Goal: Task Accomplishment & Management: Use online tool/utility

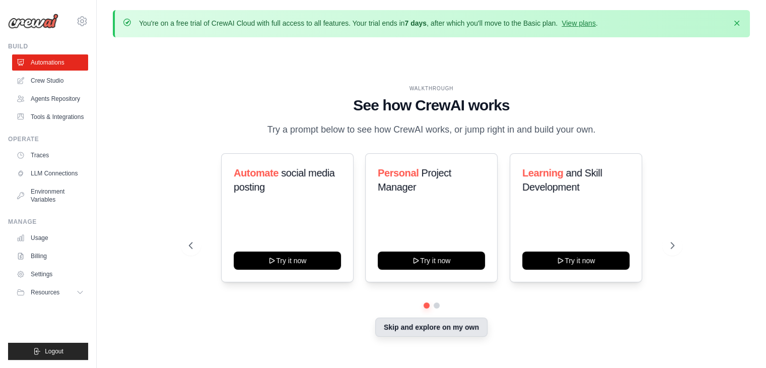
click at [455, 325] on button "Skip and explore on my own" at bounding box center [431, 326] width 112 height 19
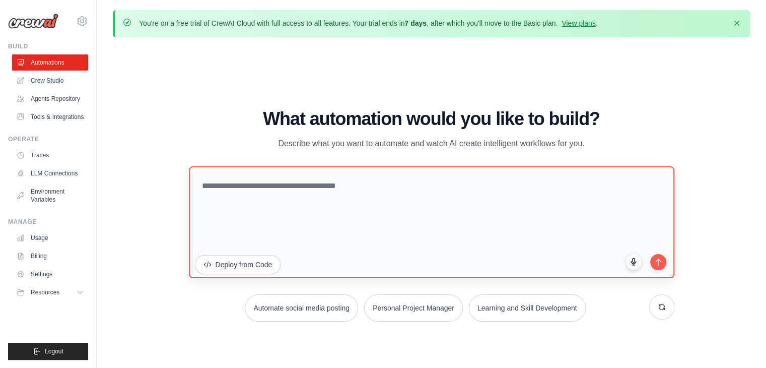
scroll to position [35, 0]
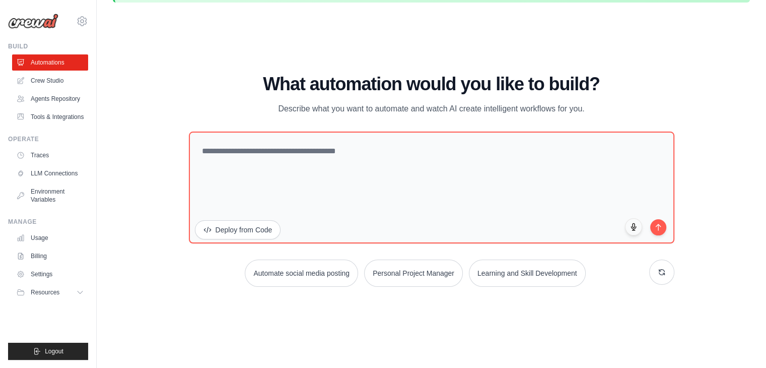
click at [339, 121] on div "What automation would you like to build? Describe what you want to automate and…" at bounding box center [431, 180] width 485 height 212
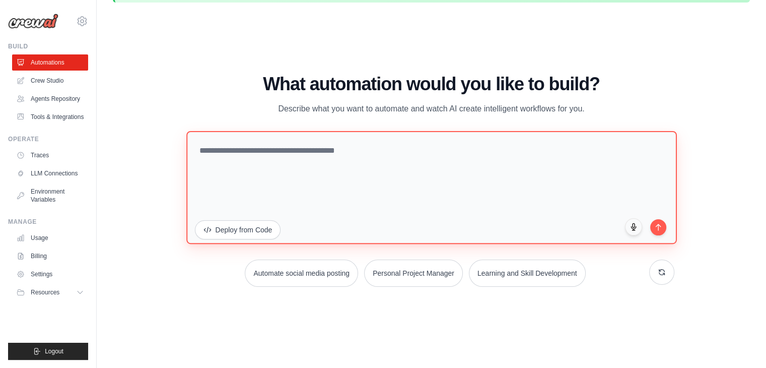
click at [355, 137] on textarea at bounding box center [431, 187] width 490 height 113
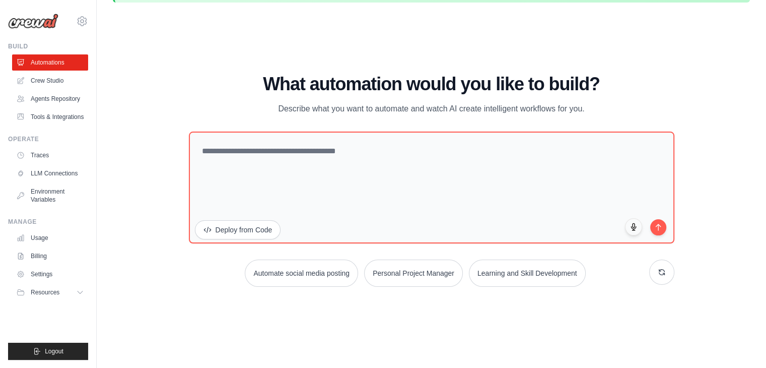
click at [376, 119] on div "What automation would you like to build? Describe what you want to automate and…" at bounding box center [431, 180] width 485 height 212
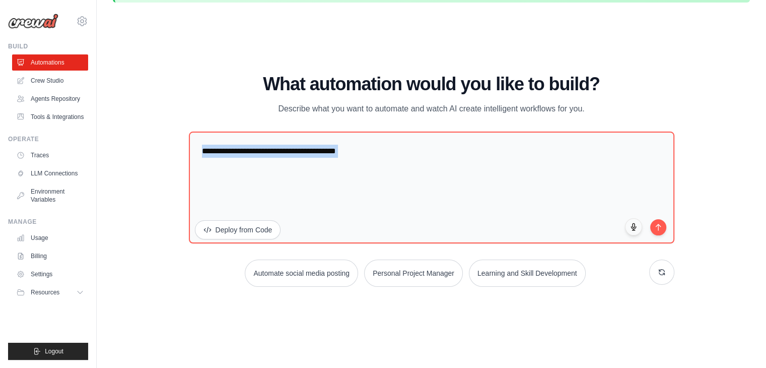
click at [376, 119] on div "What automation would you like to build? Describe what you want to automate and…" at bounding box center [431, 180] width 485 height 212
click at [326, 111] on p "Describe what you want to automate and watch AI create intelligent workflows fo…" at bounding box center [431, 108] width 338 height 13
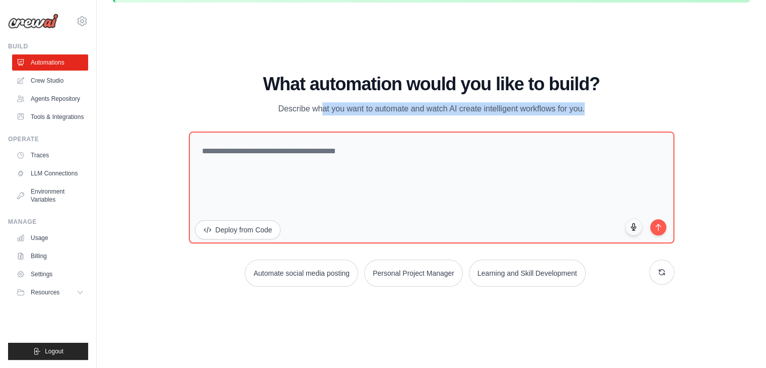
click at [326, 111] on p "Describe what you want to automate and watch AI create intelligent workflows fo…" at bounding box center [431, 108] width 338 height 13
click at [334, 119] on div "What automation would you like to build? Describe what you want to automate and…" at bounding box center [431, 180] width 485 height 212
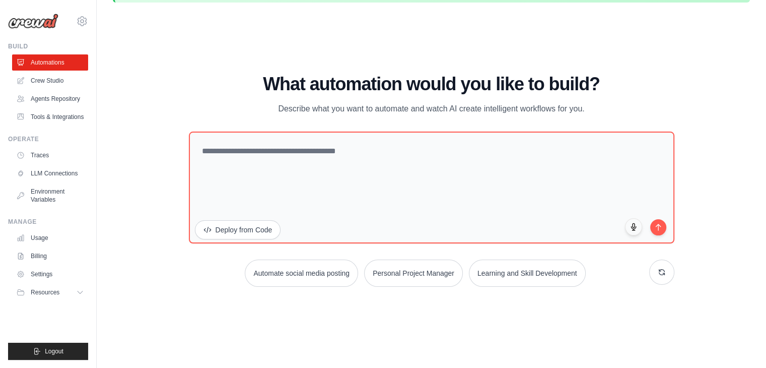
click at [332, 114] on p "Describe what you want to automate and watch AI create intelligent workflows fo…" at bounding box center [431, 108] width 338 height 13
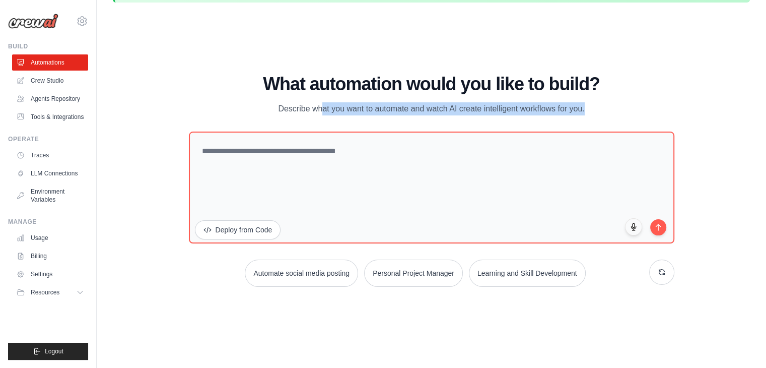
click at [332, 114] on p "Describe what you want to automate and watch AI create intelligent workflows fo…" at bounding box center [431, 108] width 338 height 13
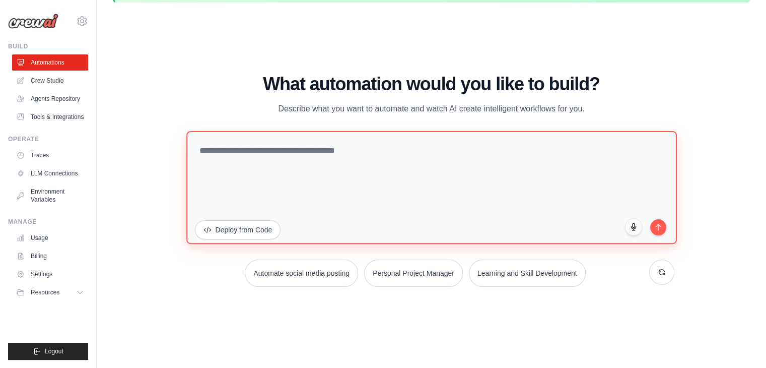
click at [315, 154] on textarea at bounding box center [431, 187] width 490 height 113
paste textarea "**********"
type textarea "**********"
paste textarea "**********"
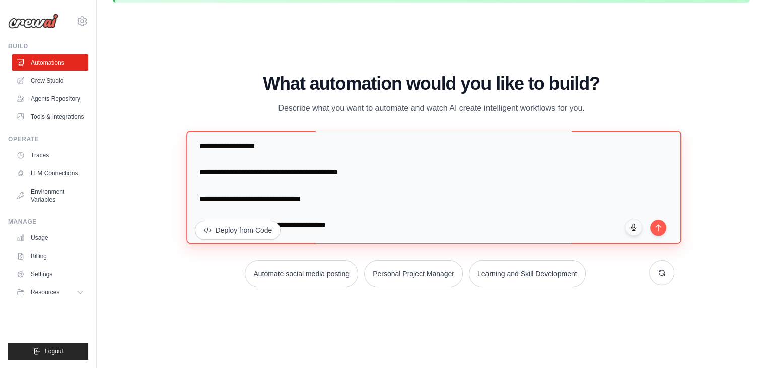
scroll to position [2060, 0]
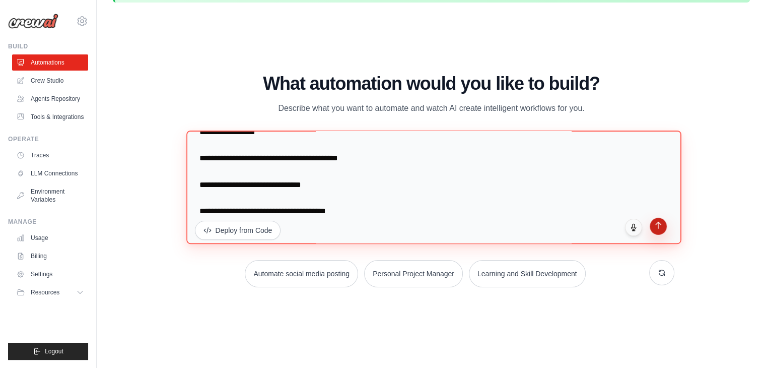
type textarea "**********"
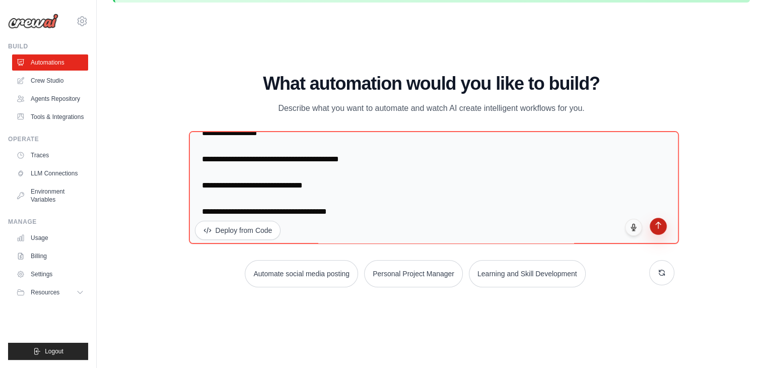
click at [658, 222] on icon "submit" at bounding box center [658, 225] width 5 height 7
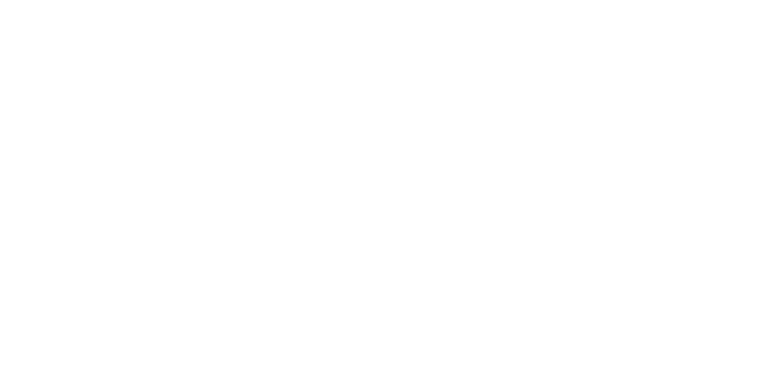
click at [658, 0] on html at bounding box center [386, 0] width 773 height 0
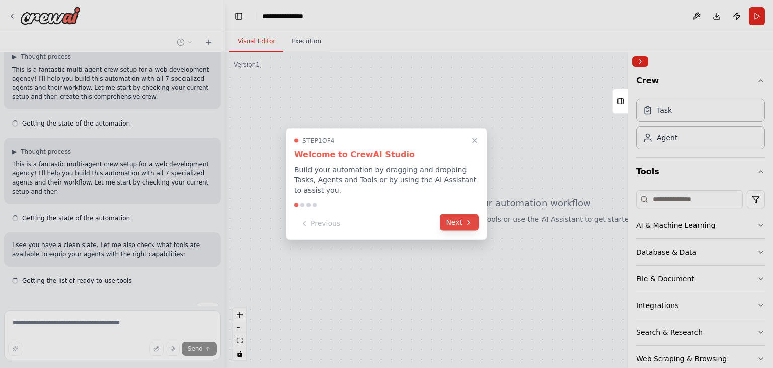
scroll to position [1142, 0]
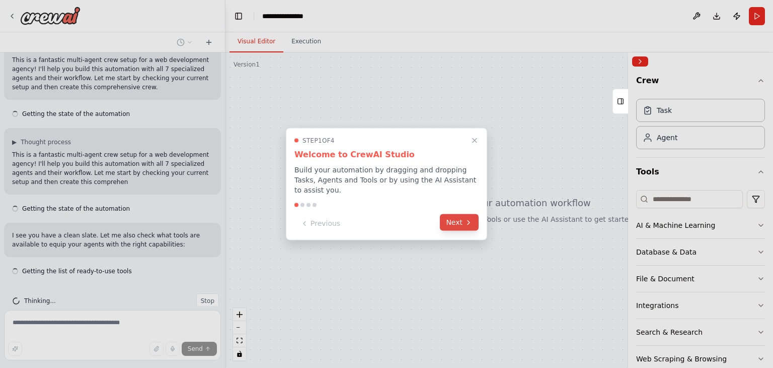
click at [455, 221] on button "Next" at bounding box center [459, 222] width 39 height 17
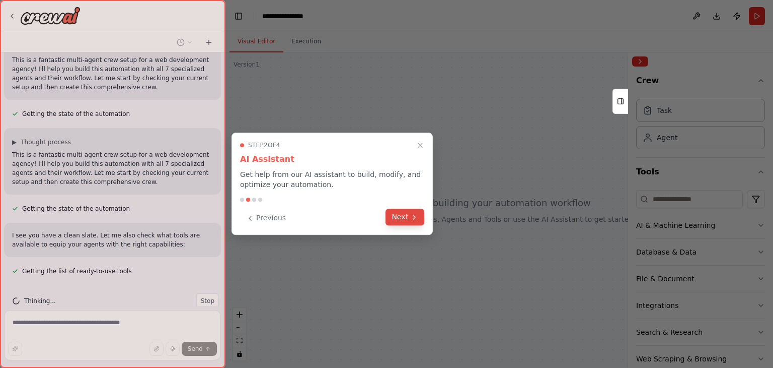
click at [406, 221] on button "Next" at bounding box center [405, 216] width 39 height 17
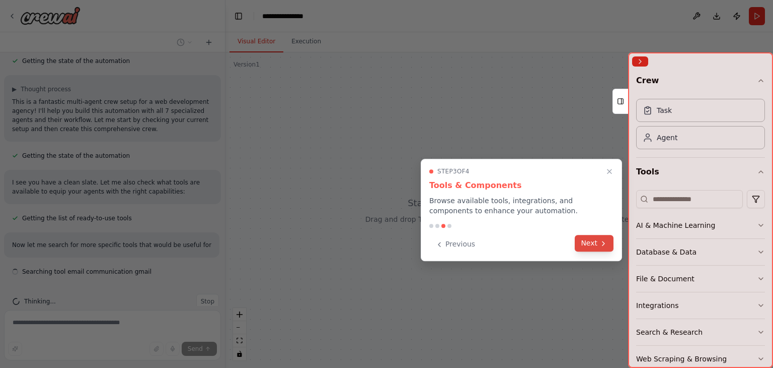
scroll to position [1204, 0]
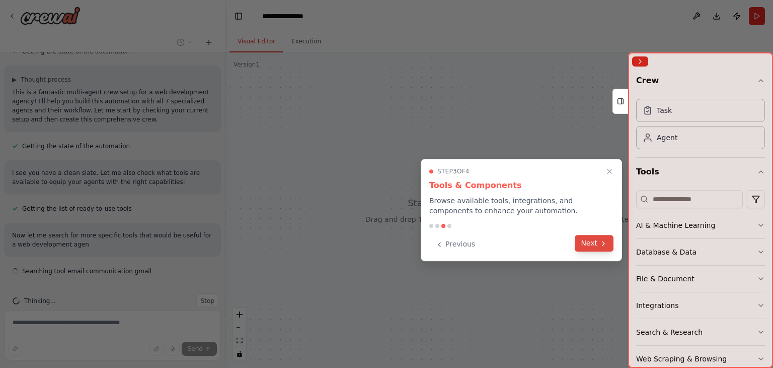
click at [582, 246] on button "Next" at bounding box center [594, 243] width 39 height 17
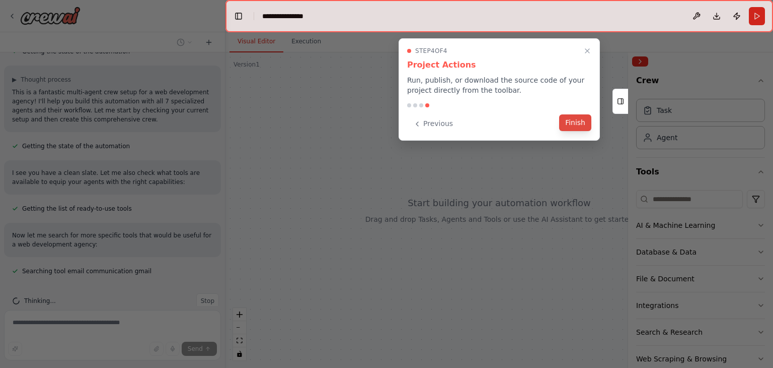
click at [583, 123] on button "Finish" at bounding box center [575, 122] width 32 height 17
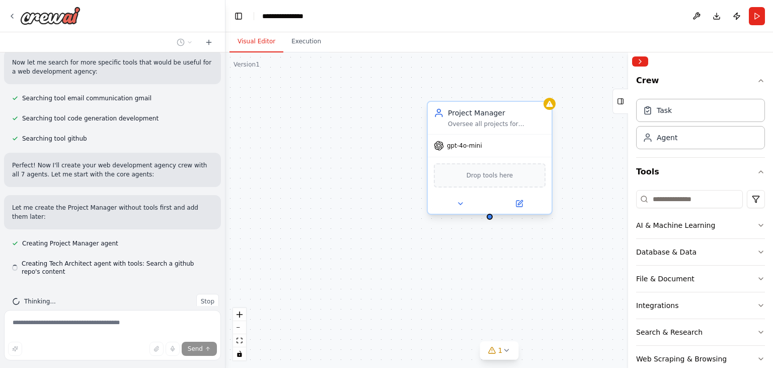
scroll to position [1378, 0]
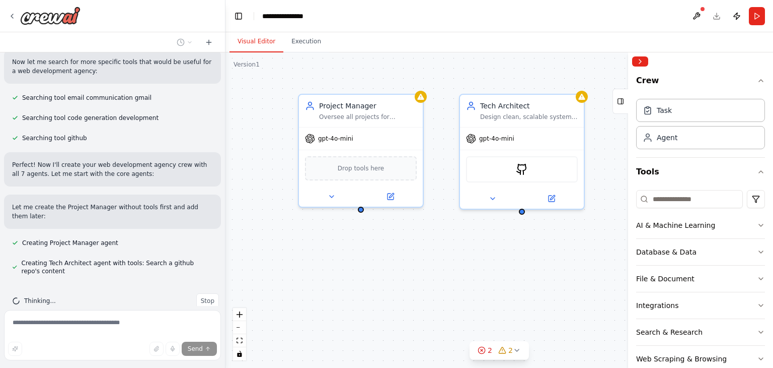
drag, startPoint x: 574, startPoint y: 109, endPoint x: 445, endPoint y: 100, distance: 129.2
click at [445, 100] on div "Project Manager Oversee all projects for {client_name} from client communicatio…" at bounding box center [500, 209] width 548 height 315
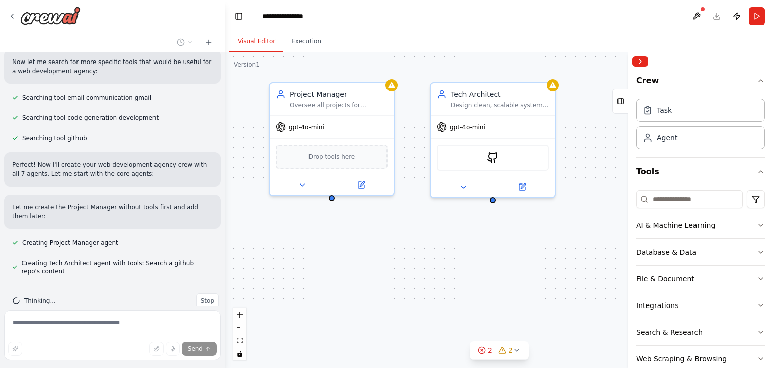
drag, startPoint x: 505, startPoint y: 81, endPoint x: 476, endPoint y: 69, distance: 31.4
click at [476, 69] on div "Project Manager Oversee all projects for {client_name} from client communicatio…" at bounding box center [500, 209] width 548 height 315
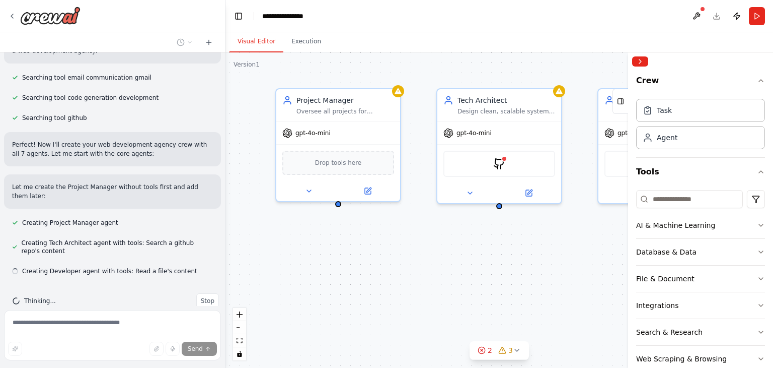
drag, startPoint x: 499, startPoint y: 71, endPoint x: 508, endPoint y: 78, distance: 10.5
click at [508, 78] on div "Project Manager Oversee all projects for {client_name} from client communicatio…" at bounding box center [500, 209] width 548 height 315
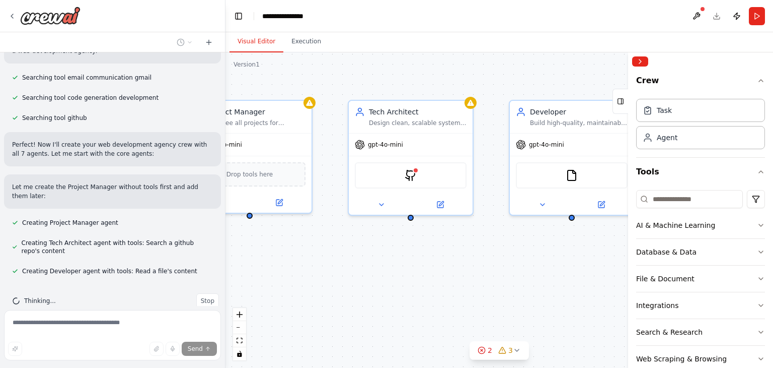
drag, startPoint x: 508, startPoint y: 78, endPoint x: 415, endPoint y: 89, distance: 92.9
click at [415, 89] on div "Project Manager Oversee all projects for {client_name} from client communicatio…" at bounding box center [500, 209] width 548 height 315
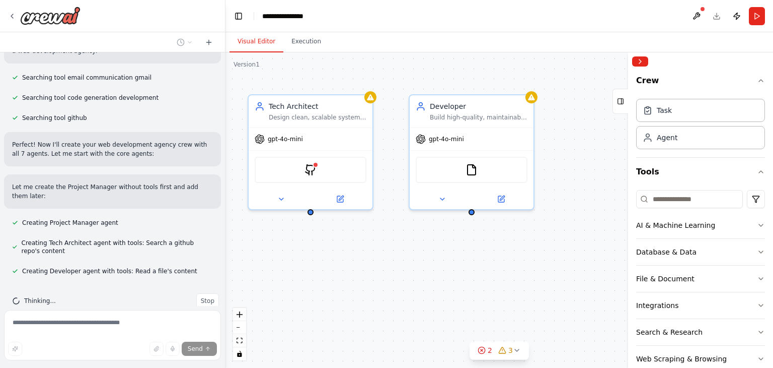
drag, startPoint x: 513, startPoint y: 95, endPoint x: 413, endPoint y: 89, distance: 99.3
click at [413, 89] on div "Project Manager Oversee all projects for {client_name} from client communicatio…" at bounding box center [500, 209] width 548 height 315
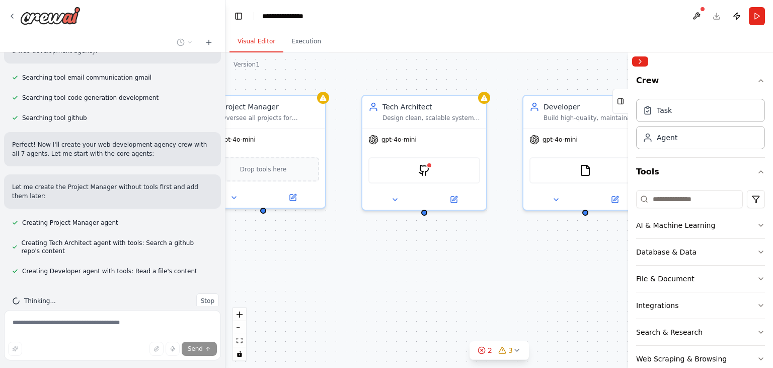
drag, startPoint x: 456, startPoint y: 87, endPoint x: 570, endPoint y: 88, distance: 114.3
click at [570, 88] on div "Project Manager Oversee all projects for {client_name} from client communicatio…" at bounding box center [500, 209] width 548 height 315
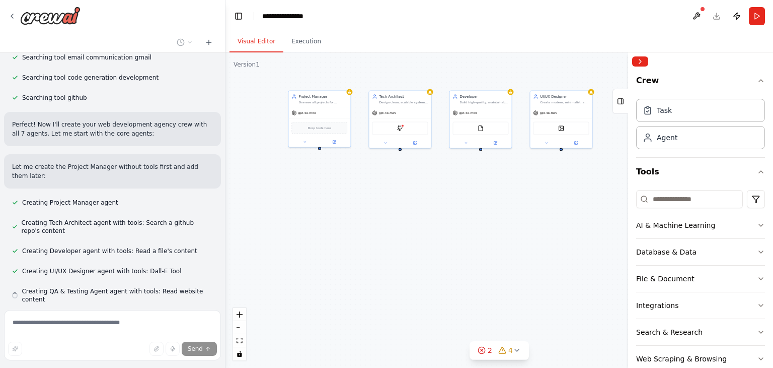
scroll to position [1438, 0]
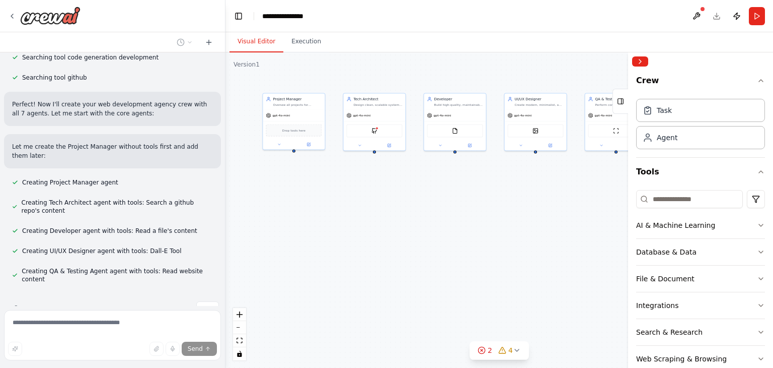
drag, startPoint x: 550, startPoint y: 68, endPoint x: 456, endPoint y: 74, distance: 94.9
click at [456, 74] on div "Project Manager Oversee all projects for {client_name} from client communicatio…" at bounding box center [500, 209] width 548 height 315
drag, startPoint x: 539, startPoint y: 110, endPoint x: 297, endPoint y: 191, distance: 255.6
click at [297, 191] on div "gpt-4o-mini" at bounding box center [293, 194] width 62 height 11
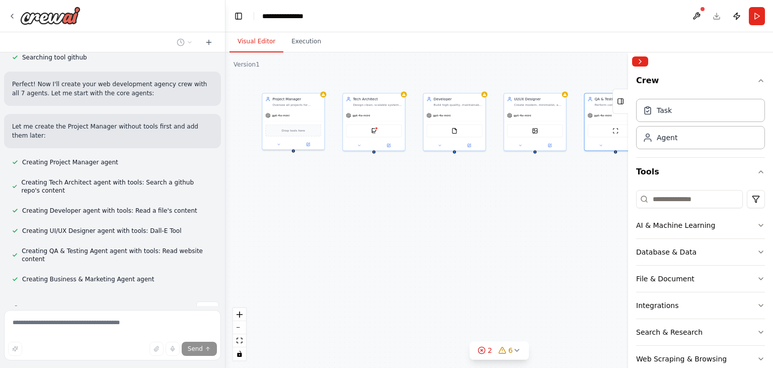
drag, startPoint x: 602, startPoint y: 99, endPoint x: 580, endPoint y: 103, distance: 22.0
click at [580, 103] on div "Project Manager Oversee all projects for {client_name} from client communicatio…" at bounding box center [500, 209] width 548 height 315
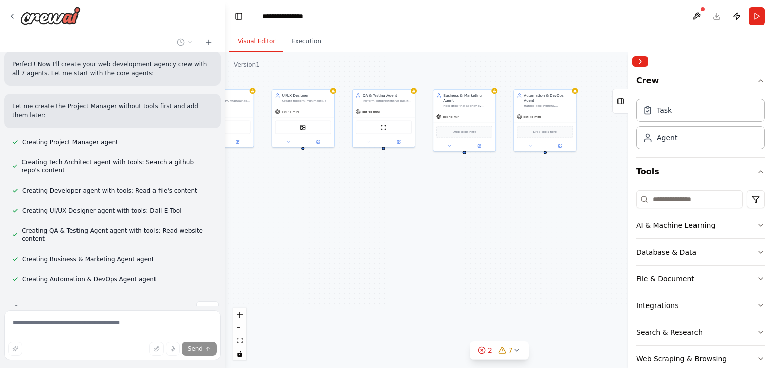
drag, startPoint x: 599, startPoint y: 198, endPoint x: 366, endPoint y: 195, distance: 233.1
click at [366, 195] on div "Project Manager Oversee all projects for {client_name} from client communicatio…" at bounding box center [500, 209] width 548 height 315
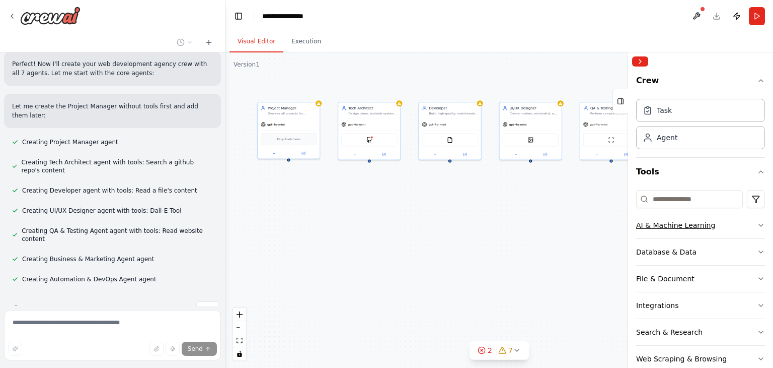
drag, startPoint x: 466, startPoint y: 204, endPoint x: 699, endPoint y: 215, distance: 233.4
click at [699, 215] on div "Crew Members (Agents) Project Manager Agent Role: Oversees all projects, assign…" at bounding box center [386, 184] width 773 height 368
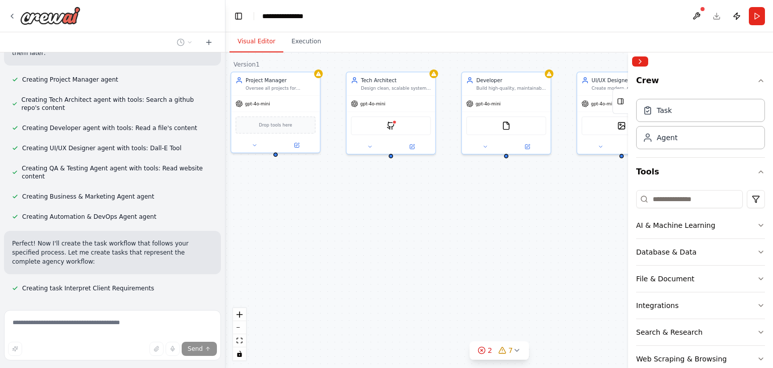
scroll to position [1549, 0]
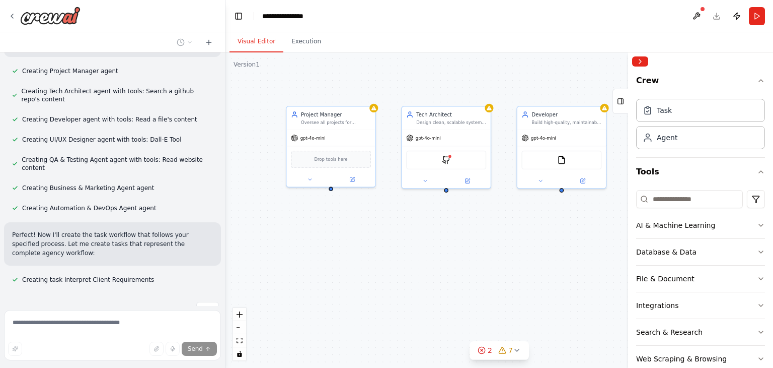
drag, startPoint x: 334, startPoint y: 171, endPoint x: 405, endPoint y: 228, distance: 90.9
click at [405, 228] on div "Project Manager Oversee all projects for {client_name} from client communicatio…" at bounding box center [500, 209] width 548 height 315
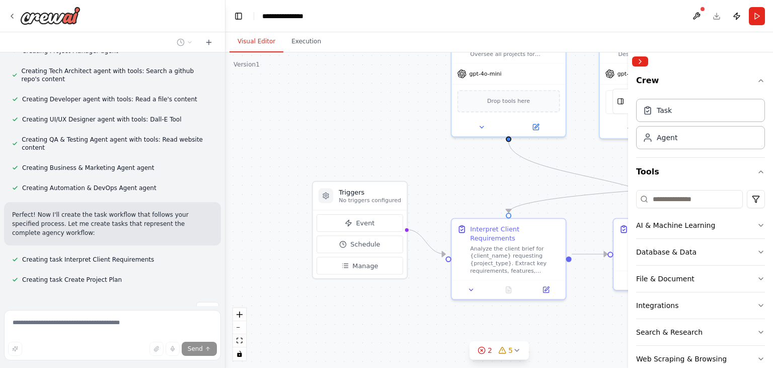
scroll to position [1590, 0]
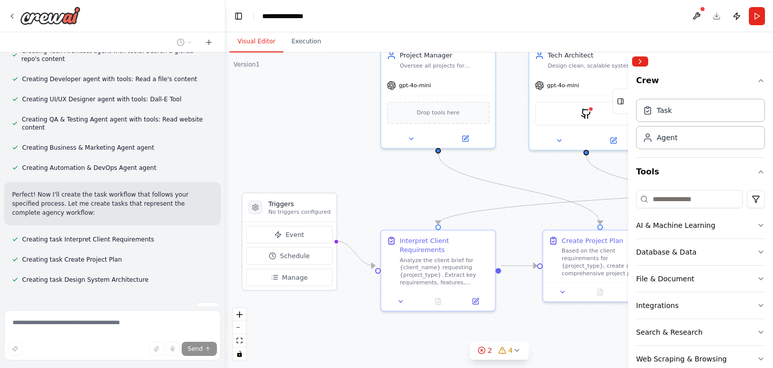
drag, startPoint x: 358, startPoint y: 239, endPoint x: 463, endPoint y: 179, distance: 120.4
click at [463, 179] on div ".deletable-edge-delete-btn { width: 20px; height: 20px; border: 0px solid #ffff…" at bounding box center [500, 209] width 548 height 315
drag, startPoint x: 530, startPoint y: 157, endPoint x: 414, endPoint y: 168, distance: 116.3
click at [414, 168] on div ".deletable-edge-delete-btn { width: 20px; height: 20px; border: 0px solid #ffff…" at bounding box center [500, 209] width 548 height 315
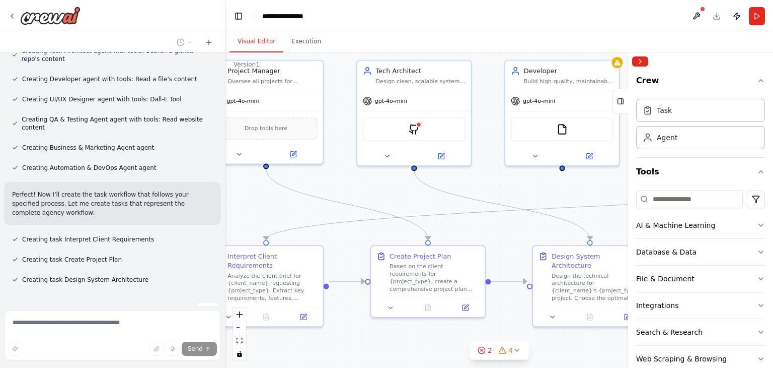
drag, startPoint x: 530, startPoint y: 168, endPoint x: 367, endPoint y: 161, distance: 163.3
click at [367, 161] on div ".deletable-edge-delete-btn { width: 20px; height: 20px; border: 0px solid #ffff…" at bounding box center [500, 209] width 548 height 315
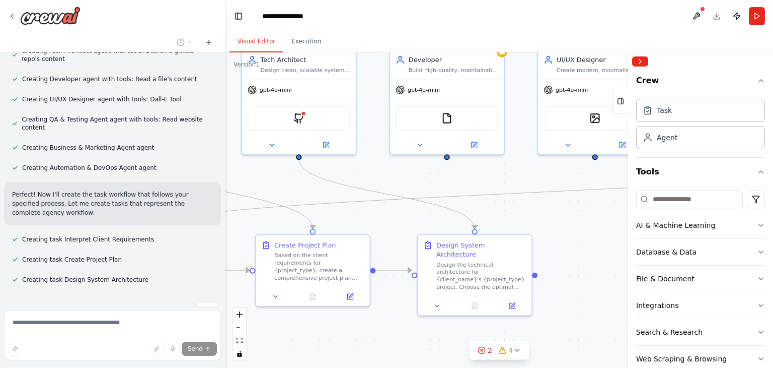
scroll to position [1610, 0]
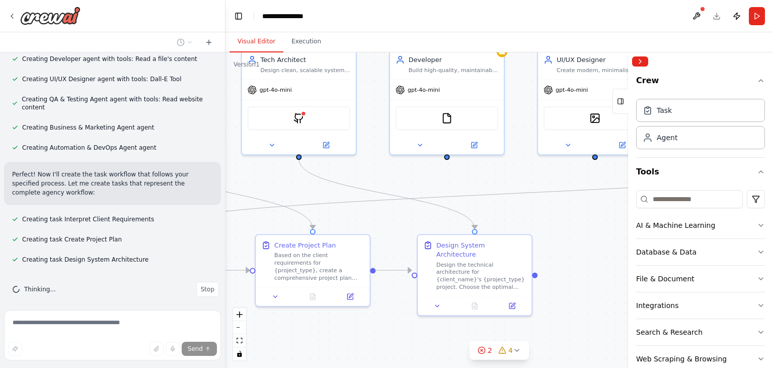
drag, startPoint x: 495, startPoint y: 175, endPoint x: 411, endPoint y: 175, distance: 84.1
click at [411, 175] on div ".deletable-edge-delete-btn { width: 20px; height: 20px; border: 0px solid #ffff…" at bounding box center [500, 209] width 548 height 315
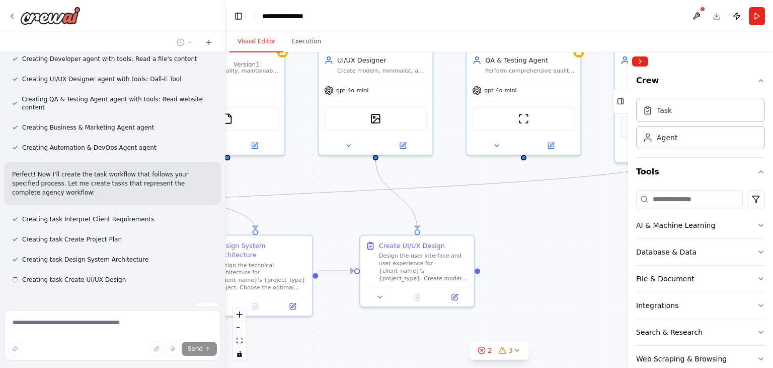
drag, startPoint x: 560, startPoint y: 172, endPoint x: 368, endPoint y: 174, distance: 192.9
click at [368, 174] on div ".deletable-edge-delete-btn { width: 20px; height: 20px; border: 0px solid #ffff…" at bounding box center [500, 209] width 548 height 315
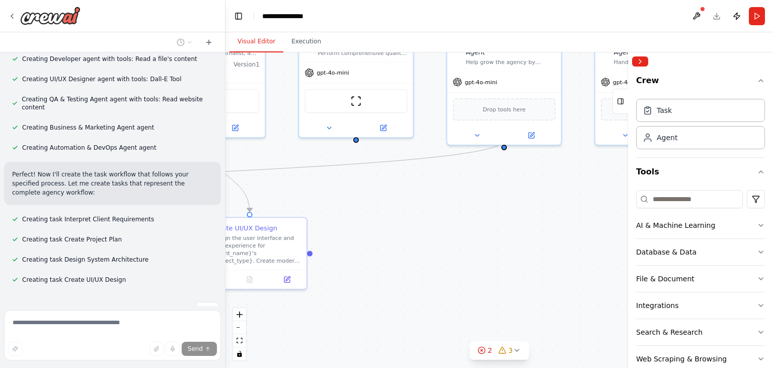
drag, startPoint x: 518, startPoint y: 202, endPoint x: 389, endPoint y: 184, distance: 129.7
click at [389, 184] on div ".deletable-edge-delete-btn { width: 20px; height: 20px; border: 0px solid #ffff…" at bounding box center [500, 209] width 548 height 315
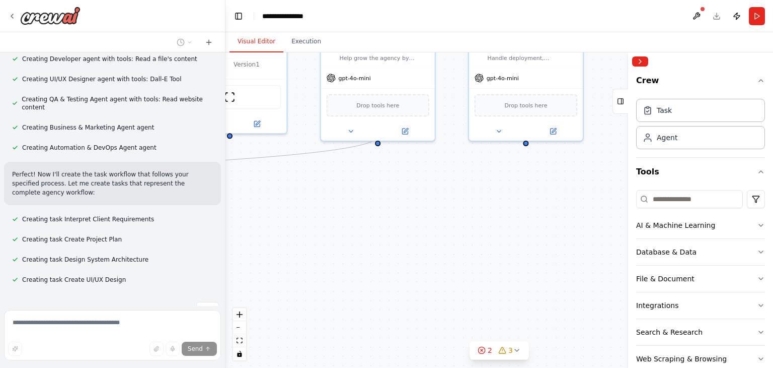
drag, startPoint x: 493, startPoint y: 172, endPoint x: 368, endPoint y: 168, distance: 125.9
click at [368, 168] on div ".deletable-edge-delete-btn { width: 20px; height: 20px; border: 0px solid #ffff…" at bounding box center [500, 209] width 548 height 315
drag, startPoint x: 399, startPoint y: 165, endPoint x: 357, endPoint y: 170, distance: 42.7
click at [357, 170] on div ".deletable-edge-delete-btn { width: 20px; height: 20px; border: 0px solid #ffff…" at bounding box center [500, 209] width 548 height 315
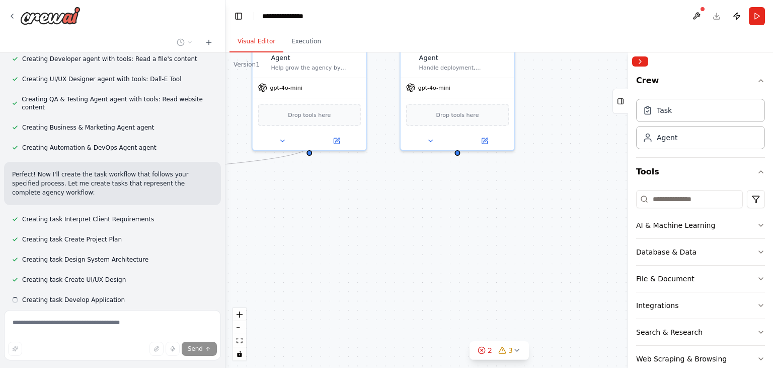
scroll to position [1630, 0]
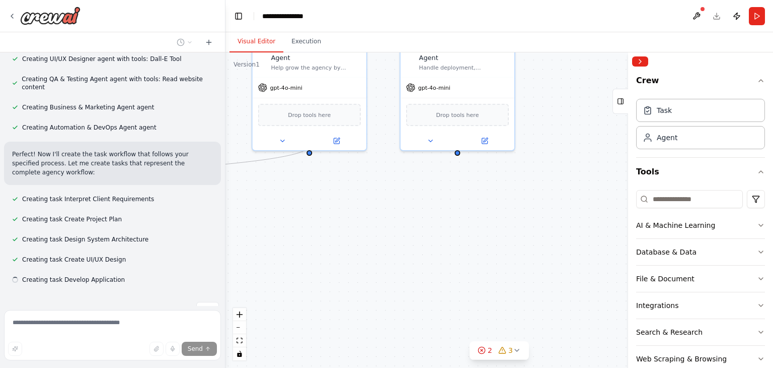
drag, startPoint x: 534, startPoint y: 173, endPoint x: 484, endPoint y: 183, distance: 51.4
click at [484, 183] on div ".deletable-edge-delete-btn { width: 20px; height: 20px; border: 0px solid #ffff…" at bounding box center [500, 209] width 548 height 315
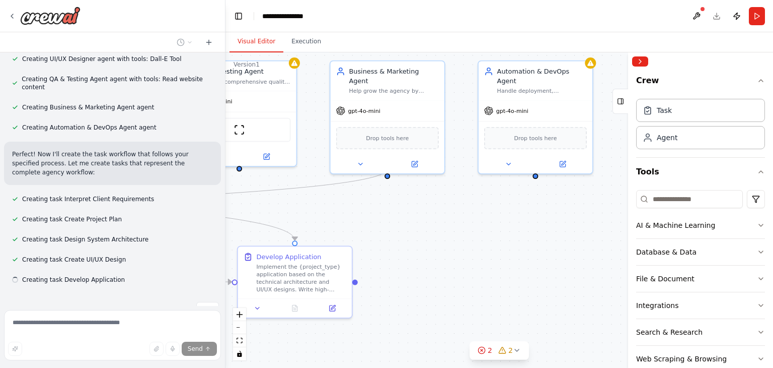
drag, startPoint x: 484, startPoint y: 183, endPoint x: 641, endPoint y: 206, distance: 158.7
click at [641, 206] on div "Crew Members (Agents) Project Manager Agent Role: Oversees all projects, assign…" at bounding box center [386, 184] width 773 height 368
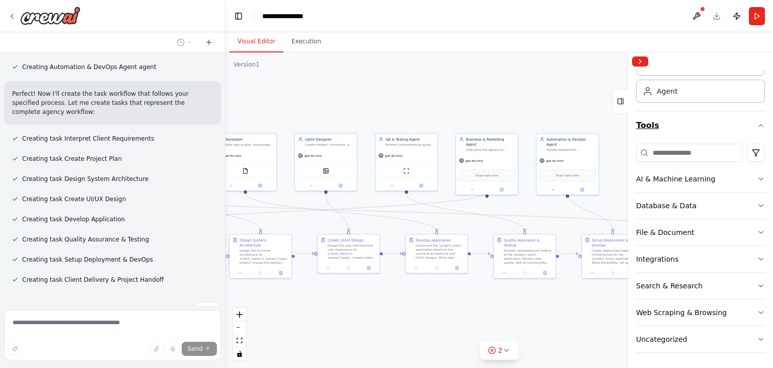
scroll to position [0, 0]
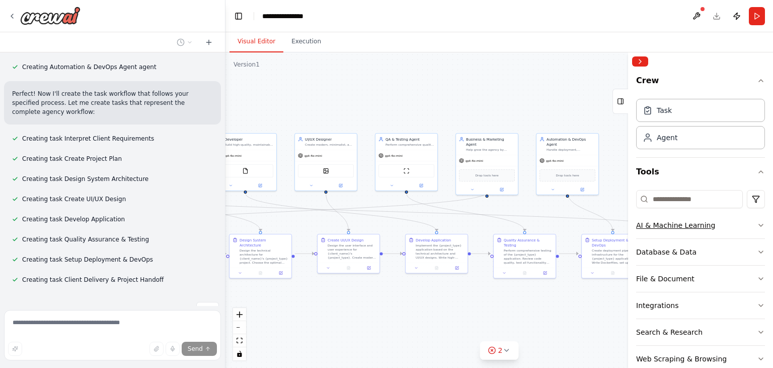
click at [757, 222] on icon "button" at bounding box center [761, 225] width 8 height 8
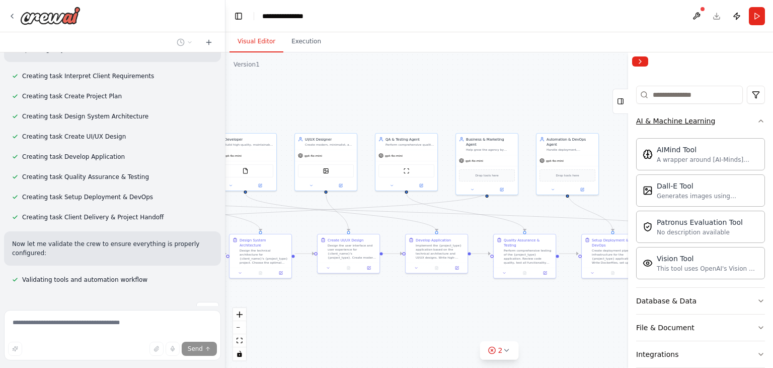
scroll to position [104, 0]
click at [751, 125] on button "AI & Machine Learning" at bounding box center [700, 121] width 129 height 26
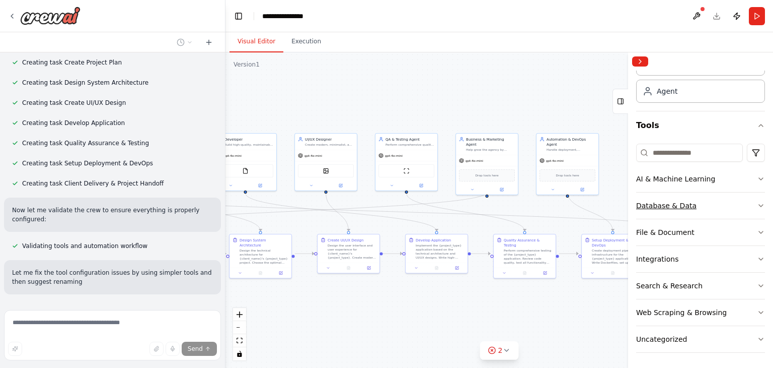
scroll to position [1795, 0]
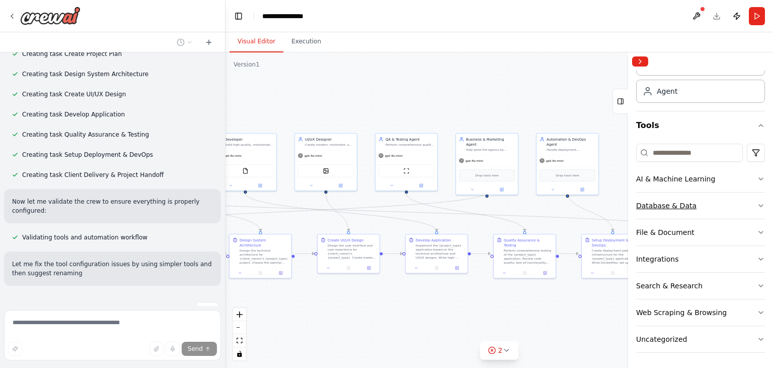
click at [757, 202] on icon "button" at bounding box center [761, 205] width 8 height 8
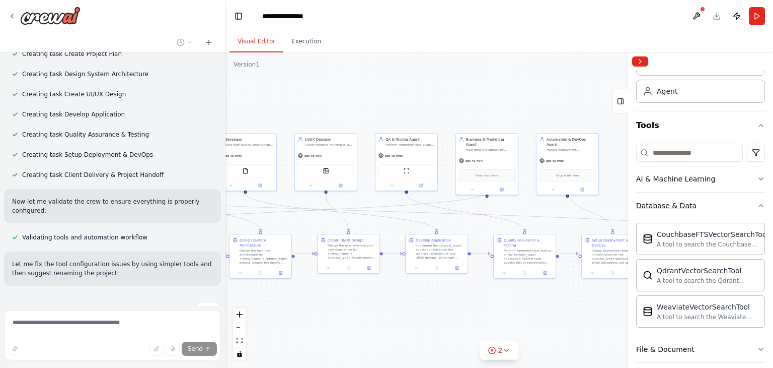
click at [757, 202] on icon "button" at bounding box center [761, 205] width 8 height 8
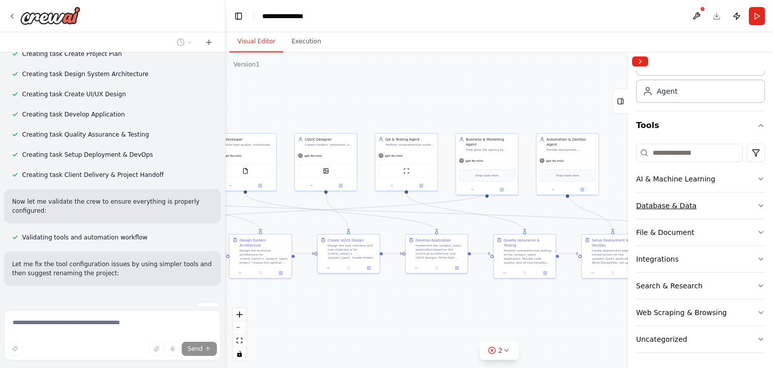
scroll to position [1819, 0]
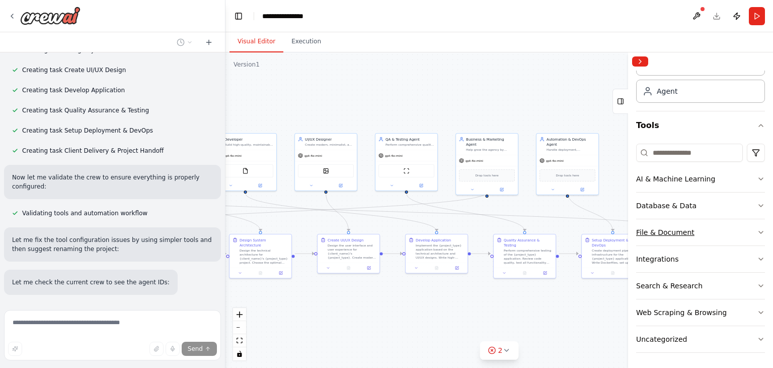
click at [749, 225] on button "File & Document" at bounding box center [700, 232] width 129 height 26
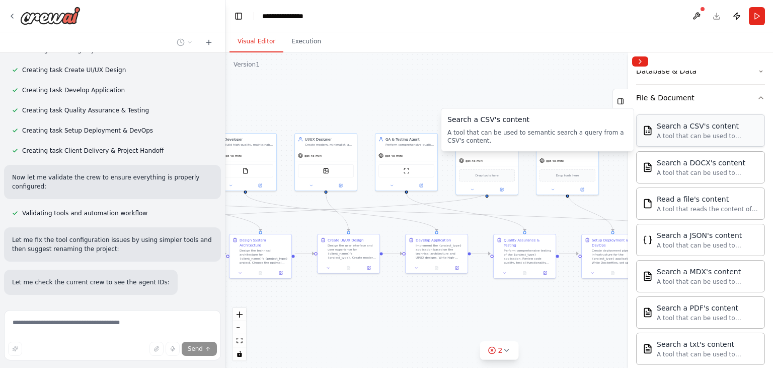
scroll to position [181, 0]
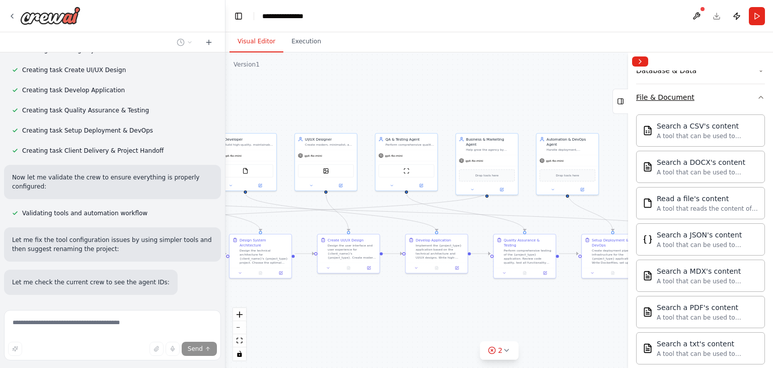
click at [757, 98] on icon "button" at bounding box center [761, 97] width 8 height 8
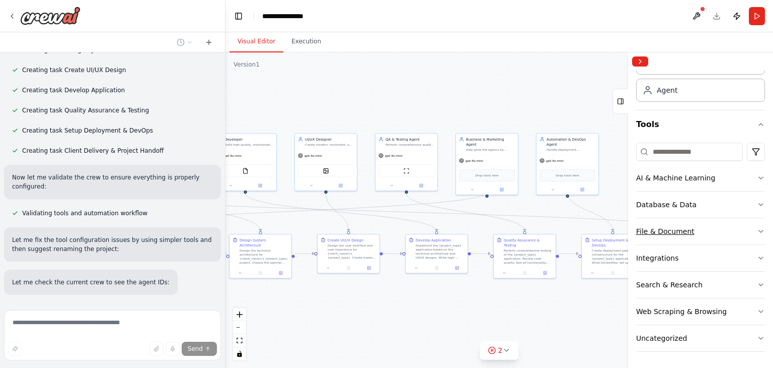
scroll to position [46, 0]
click at [753, 264] on button "Integrations" at bounding box center [700, 259] width 129 height 26
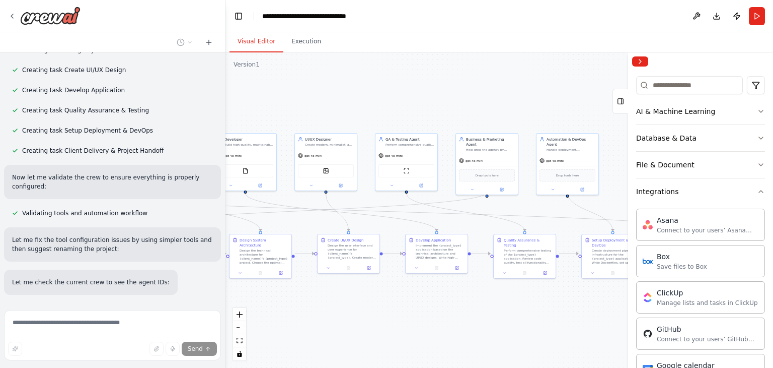
scroll to position [107, 0]
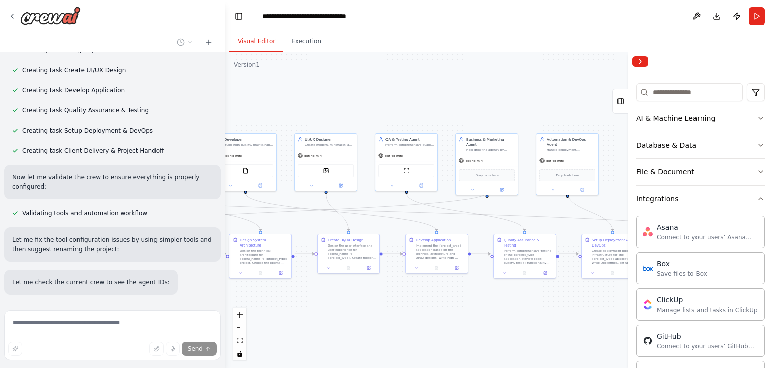
click at [747, 202] on button "Integrations" at bounding box center [700, 198] width 129 height 26
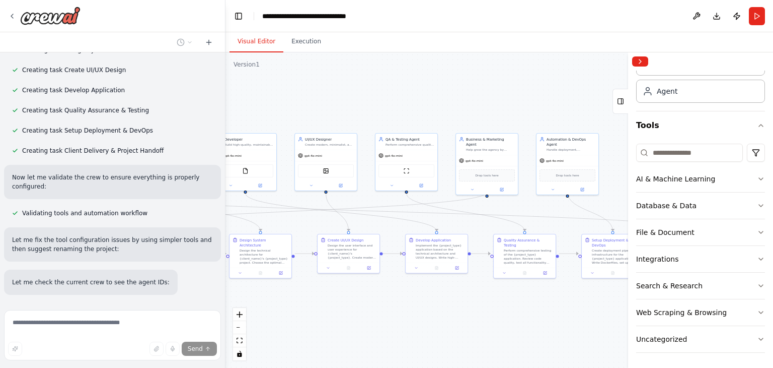
scroll to position [2018, 0]
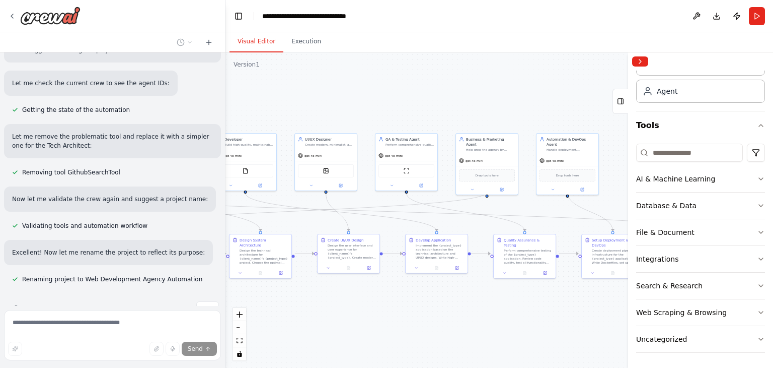
click at [649, 63] on div at bounding box center [700, 61] width 145 height 18
click at [647, 62] on button "Collapse right sidebar" at bounding box center [640, 61] width 16 height 10
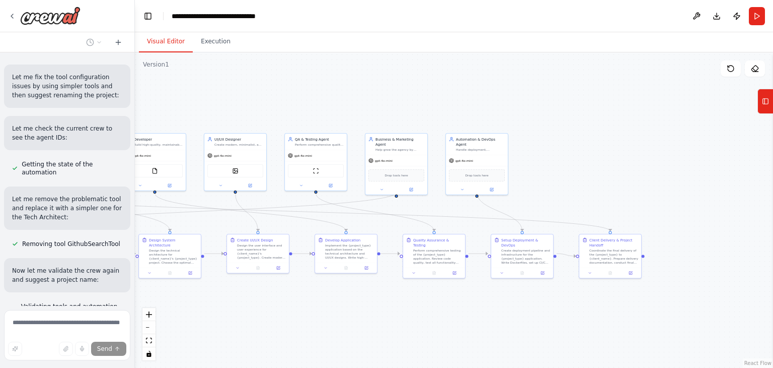
scroll to position [2844, 0]
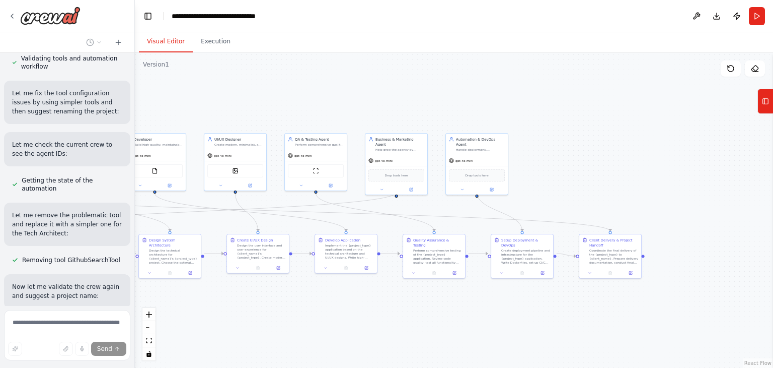
drag, startPoint x: 225, startPoint y: 86, endPoint x: 135, endPoint y: 97, distance: 90.2
click at [135, 97] on div "Crew Members (Agents) Project Manager Agent Role: Oversees all projects, assign…" at bounding box center [386, 184] width 773 height 368
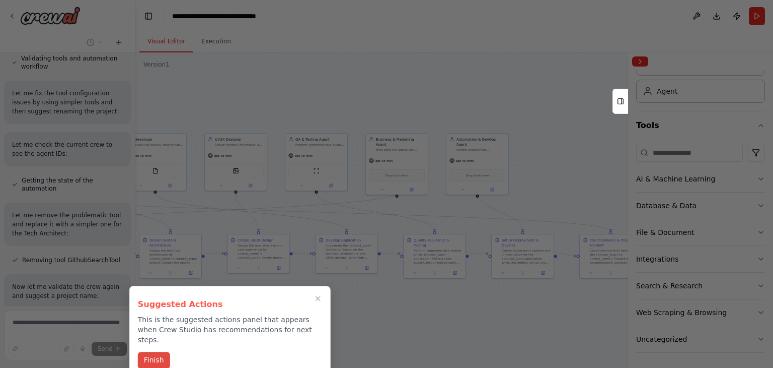
click at [155, 351] on button "Finish" at bounding box center [154, 359] width 32 height 17
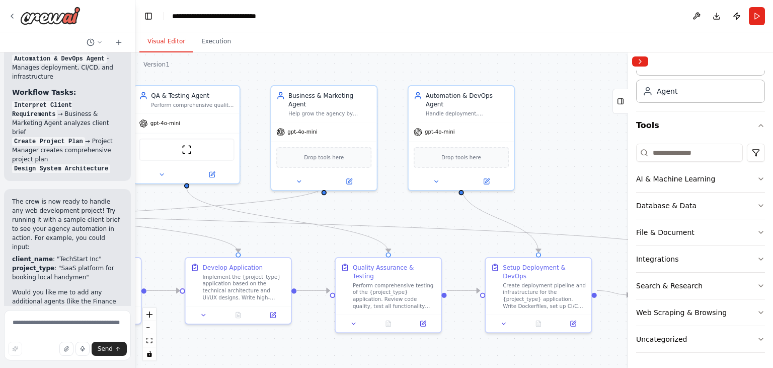
drag, startPoint x: 387, startPoint y: 119, endPoint x: 235, endPoint y: 65, distance: 161.8
click at [235, 65] on div ".deletable-edge-delete-btn { width: 20px; height: 20px; border: 0px solid #ffff…" at bounding box center [454, 209] width 638 height 315
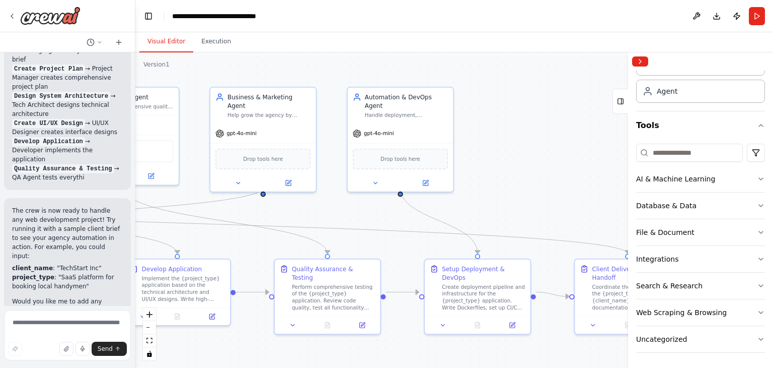
drag, startPoint x: 448, startPoint y: 79, endPoint x: 387, endPoint y: 80, distance: 60.9
click at [387, 80] on div ".deletable-edge-delete-btn { width: 20px; height: 20px; border: 0px solid #ffff…" at bounding box center [454, 209] width 638 height 315
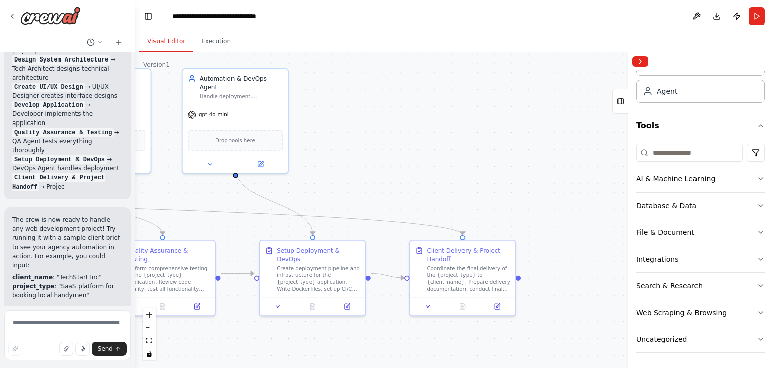
drag, startPoint x: 394, startPoint y: 81, endPoint x: 228, endPoint y: 62, distance: 167.7
click at [228, 62] on div ".deletable-edge-delete-btn { width: 20px; height: 20px; border: 0px solid #ffff…" at bounding box center [454, 209] width 638 height 315
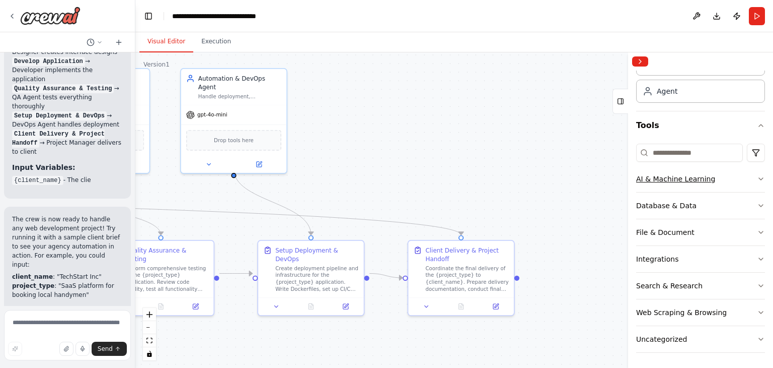
drag, startPoint x: 441, startPoint y: 154, endPoint x: 717, endPoint y: 180, distance: 277.2
click at [717, 180] on div "Crew Members (Agents) Project Manager Agent Role: Oversees all projects, assign…" at bounding box center [386, 184] width 773 height 368
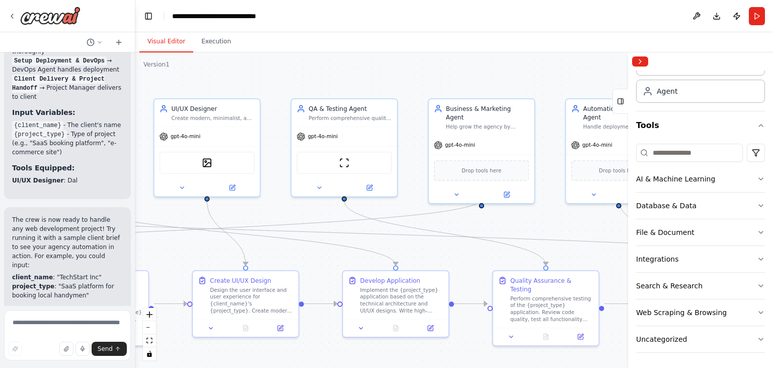
drag, startPoint x: 254, startPoint y: 66, endPoint x: 407, endPoint y: 73, distance: 152.7
click at [407, 73] on div ".deletable-edge-delete-btn { width: 20px; height: 20px; border: 0px solid #ffff…" at bounding box center [454, 209] width 638 height 315
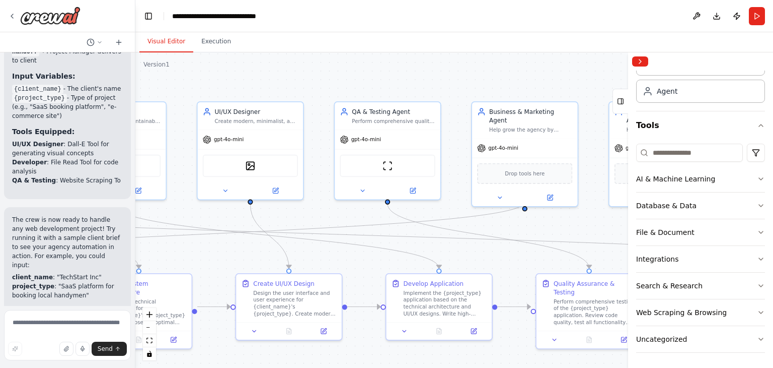
drag, startPoint x: 289, startPoint y: 83, endPoint x: 606, endPoint y: 80, distance: 317.7
click at [606, 80] on div ".deletable-edge-delete-btn { width: 20px; height: 20px; border: 0px solid #ffff…" at bounding box center [454, 209] width 638 height 315
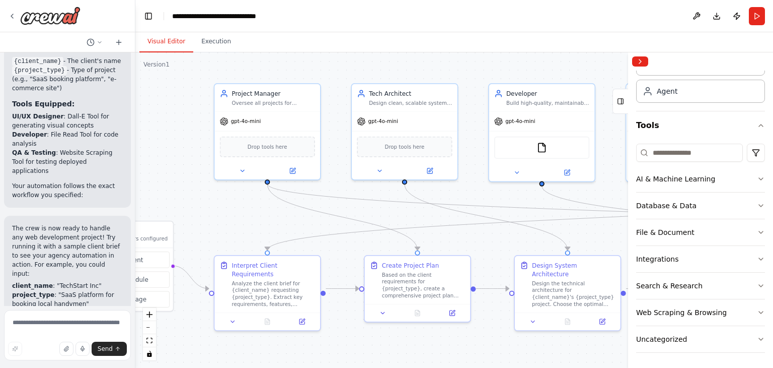
drag, startPoint x: 402, startPoint y: 81, endPoint x: 518, endPoint y: 64, distance: 117.1
click at [518, 64] on div ".deletable-edge-delete-btn { width: 20px; height: 20px; border: 0px solid #ffff…" at bounding box center [454, 209] width 638 height 315
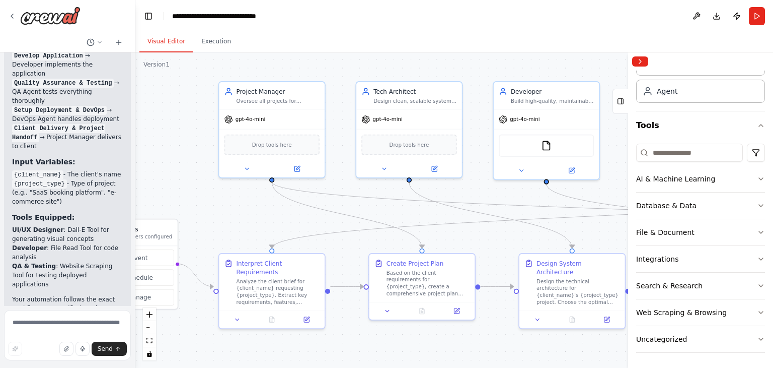
scroll to position [3778, 0]
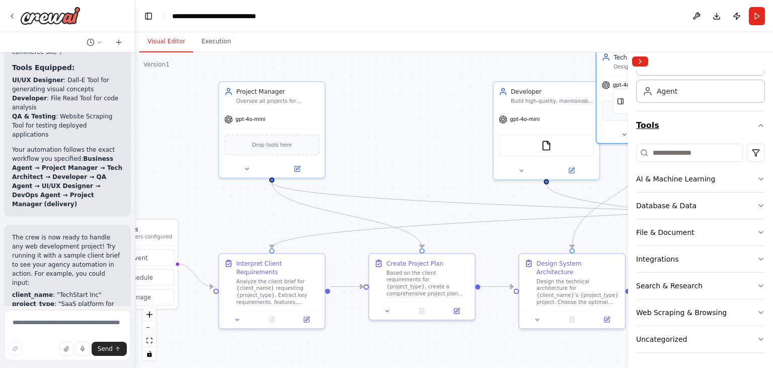
drag, startPoint x: 423, startPoint y: 169, endPoint x: 694, endPoint y: 127, distance: 274.2
click at [694, 127] on div "Crew Members (Agents) Project Manager Agent Role: Oversees all projects, assign…" at bounding box center [386, 184] width 773 height 368
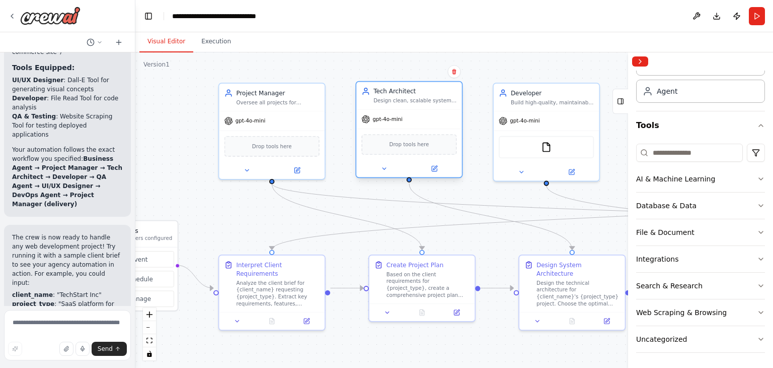
drag, startPoint x: 611, startPoint y: 68, endPoint x: 359, endPoint y: 108, distance: 254.9
click at [359, 108] on div "Tech Architect Design clean, scalable system architecture for {project_type}, c…" at bounding box center [409, 96] width 106 height 28
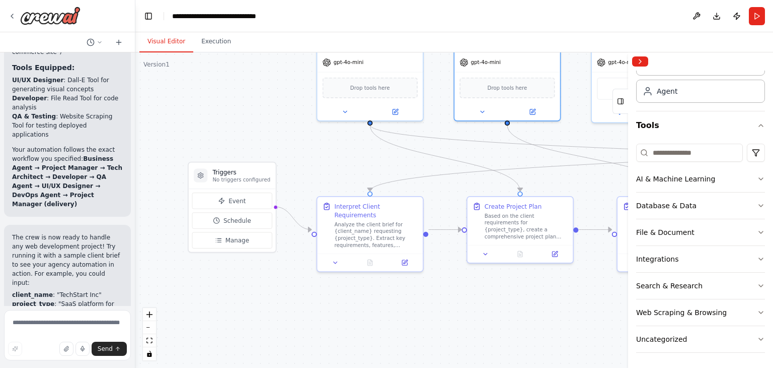
drag, startPoint x: 264, startPoint y: 211, endPoint x: 406, endPoint y: 147, distance: 155.3
click at [406, 147] on div ".deletable-edge-delete-btn { width: 20px; height: 20px; border: 0px solid #ffff…" at bounding box center [454, 209] width 638 height 315
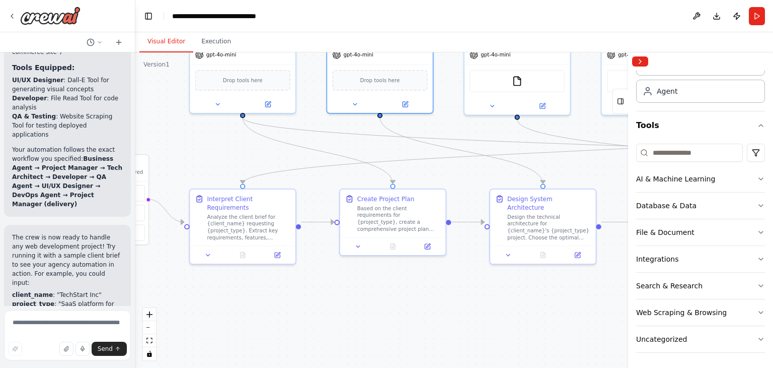
drag, startPoint x: 405, startPoint y: 148, endPoint x: 235, endPoint y: 146, distance: 170.2
click at [235, 146] on div ".deletable-edge-delete-btn { width: 20px; height: 20px; border: 0px solid #ffff…" at bounding box center [454, 209] width 638 height 315
click at [757, 19] on button "Run" at bounding box center [757, 16] width 16 height 18
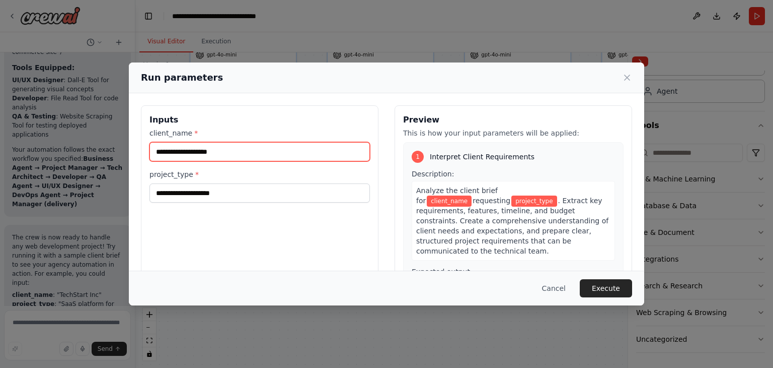
click at [277, 146] on input "client_name *" at bounding box center [260, 151] width 221 height 19
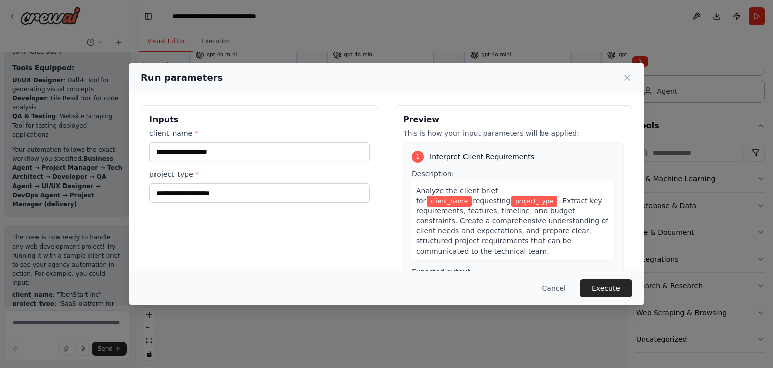
click at [292, 132] on label "client_name *" at bounding box center [260, 133] width 221 height 10
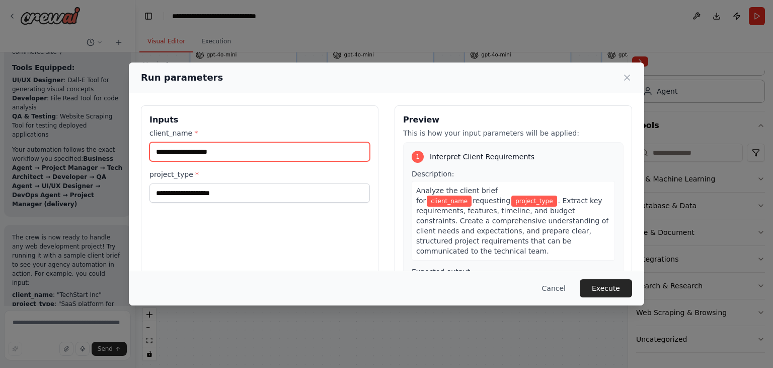
click at [292, 142] on input "client_name *" at bounding box center [260, 151] width 221 height 19
click at [268, 153] on input "client_name *" at bounding box center [260, 151] width 221 height 19
type input "******"
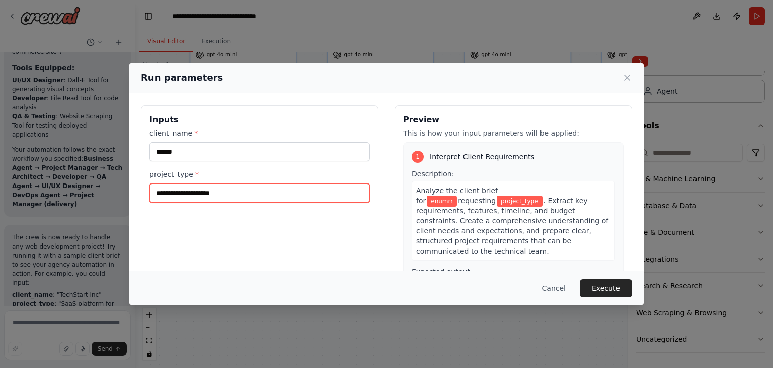
click at [232, 193] on input "project_type *" at bounding box center [260, 192] width 221 height 19
type input "*"
type input "**********"
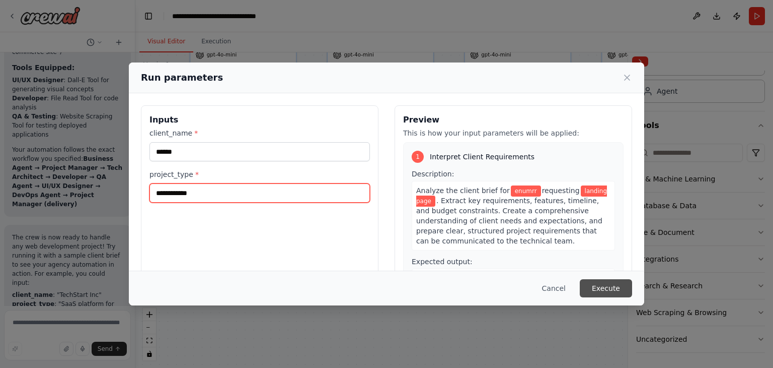
type input "**********"
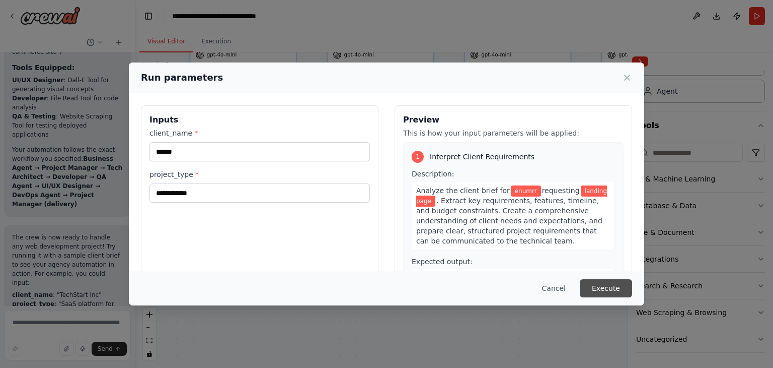
click at [621, 289] on button "Execute" at bounding box center [606, 288] width 52 height 18
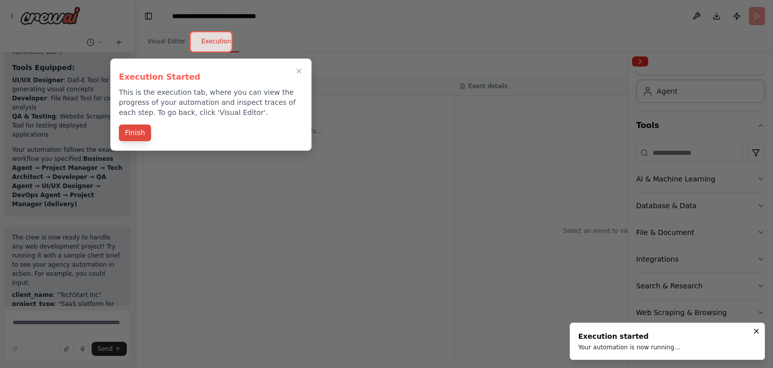
click at [131, 125] on button "Finish" at bounding box center [135, 132] width 32 height 17
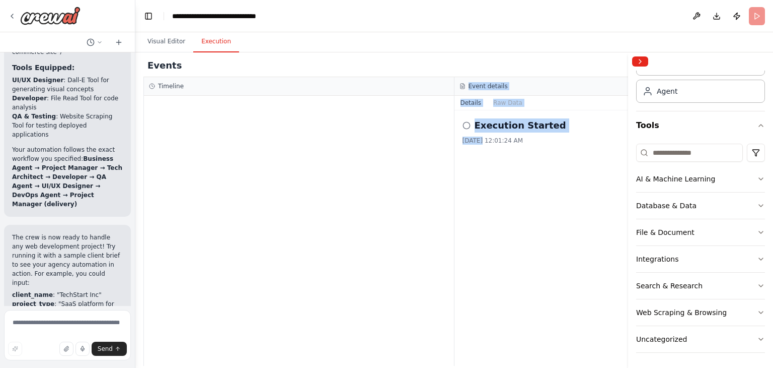
drag, startPoint x: 481, startPoint y: 145, endPoint x: 370, endPoint y: 143, distance: 111.3
click at [370, 143] on div "Timeline Event details Details Raw Data Execution Started [DATE] 12:01:24 AM" at bounding box center [454, 221] width 622 height 289
click at [370, 143] on div at bounding box center [299, 231] width 310 height 270
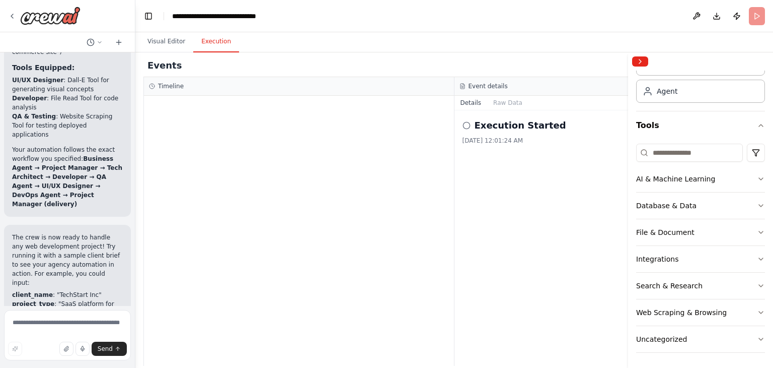
click at [464, 123] on icon at bounding box center [467, 125] width 8 height 8
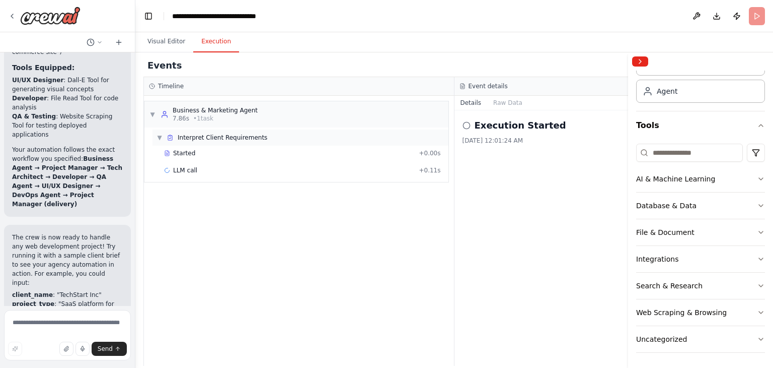
click at [162, 133] on span "▼" at bounding box center [160, 137] width 6 height 8
click at [162, 133] on span "▶" at bounding box center [160, 137] width 6 height 8
click at [252, 260] on div "▼ Business & Marketing Agent 7.86s • 1 task ▼ Interpret Client Requirements Sta…" at bounding box center [299, 231] width 310 height 270
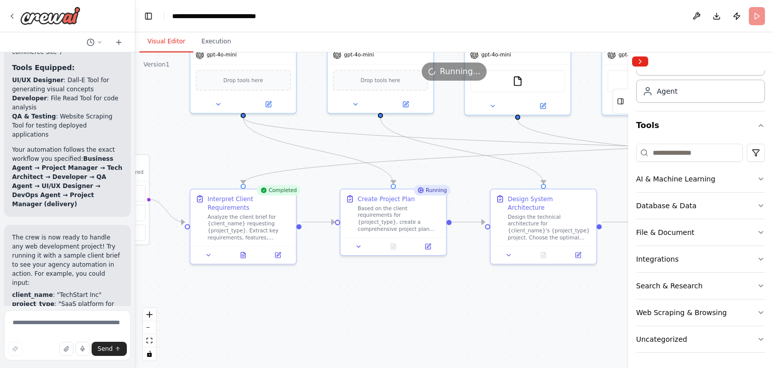
click at [158, 35] on button "Visual Editor" at bounding box center [166, 41] width 54 height 21
drag, startPoint x: 316, startPoint y: 146, endPoint x: 242, endPoint y: 226, distance: 109.1
click at [242, 226] on div ".deletable-edge-delete-btn { width: 20px; height: 20px; border: 0px solid #ffff…" at bounding box center [290, 108] width 544 height 268
drag, startPoint x: 318, startPoint y: 285, endPoint x: 307, endPoint y: 350, distance: 66.5
click at [307, 350] on div ".deletable-edge-delete-btn { width: 20px; height: 20px; border: 0px solid #ffff…" at bounding box center [454, 209] width 638 height 315
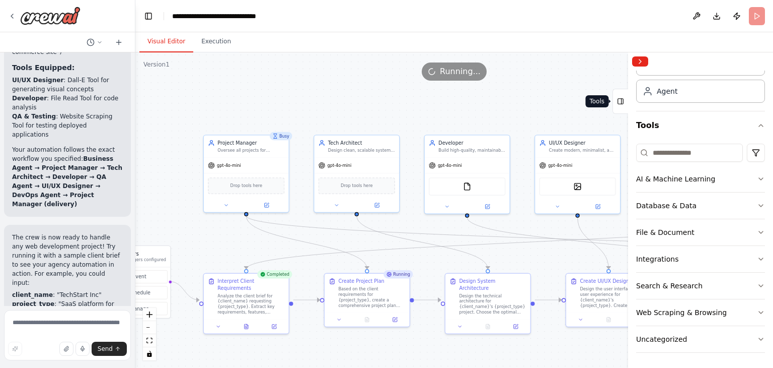
click at [619, 103] on icon at bounding box center [620, 101] width 7 height 16
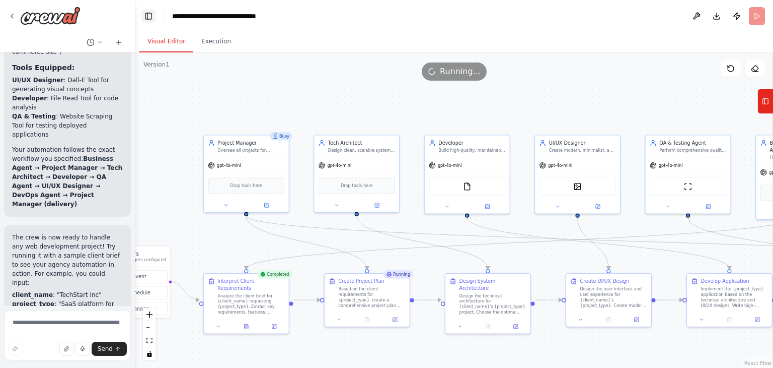
click at [147, 10] on button "Toggle Left Sidebar" at bounding box center [148, 16] width 14 height 14
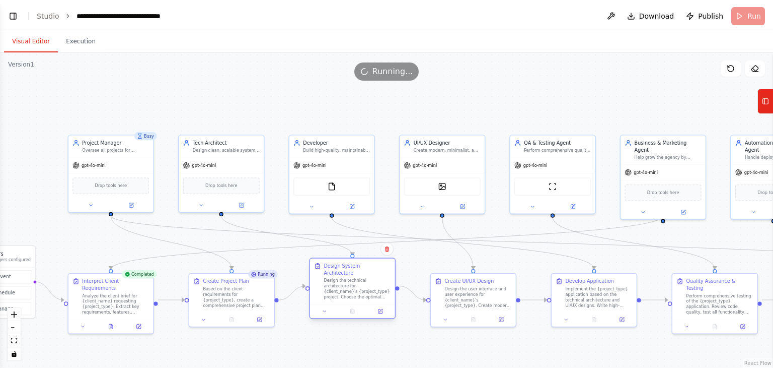
drag, startPoint x: 378, startPoint y: 276, endPoint x: 377, endPoint y: 261, distance: 15.1
click at [377, 261] on div "Design System Architecture Design the technical architecture for {client_name}'…" at bounding box center [352, 281] width 85 height 46
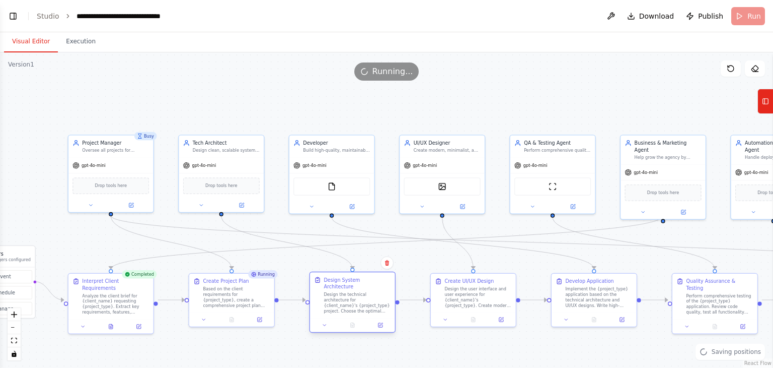
drag, startPoint x: 371, startPoint y: 272, endPoint x: 371, endPoint y: 290, distance: 17.1
click at [371, 292] on div "Design the technical architecture for {client_name}'s {project_type} project. C…" at bounding box center [357, 303] width 67 height 22
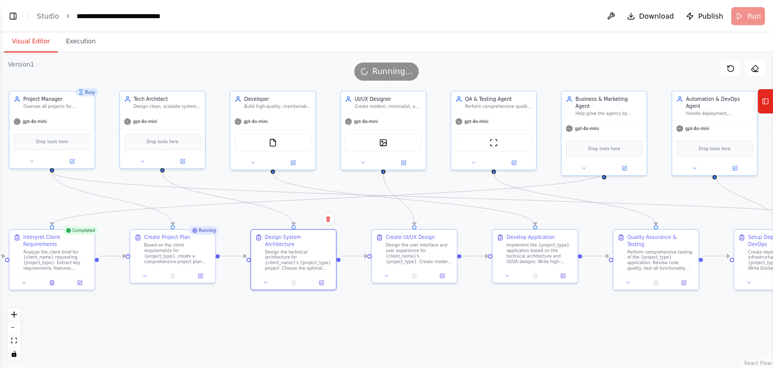
drag, startPoint x: 417, startPoint y: 255, endPoint x: 358, endPoint y: 211, distance: 73.4
click at [358, 211] on div ".deletable-edge-delete-btn { width: 20px; height: 20px; border: 0px solid #ffff…" at bounding box center [386, 209] width 773 height 315
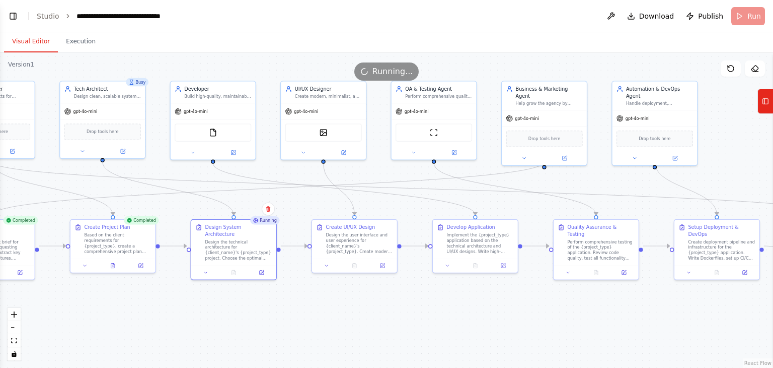
drag, startPoint x: 343, startPoint y: 180, endPoint x: 283, endPoint y: 170, distance: 60.8
click at [283, 170] on div ".deletable-edge-delete-btn { width: 20px; height: 20px; border: 0px solid #ffff…" at bounding box center [386, 209] width 773 height 315
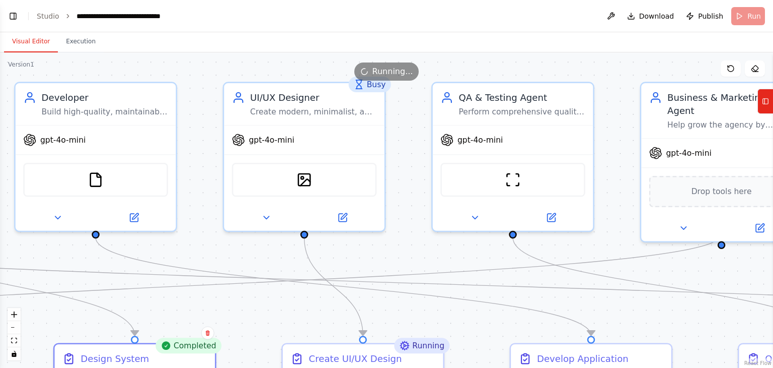
drag, startPoint x: 371, startPoint y: 142, endPoint x: 266, endPoint y: 249, distance: 149.9
click at [266, 249] on div ".deletable-edge-delete-btn { width: 20px; height: 20px; border: 0px solid #ffff…" at bounding box center [386, 209] width 773 height 315
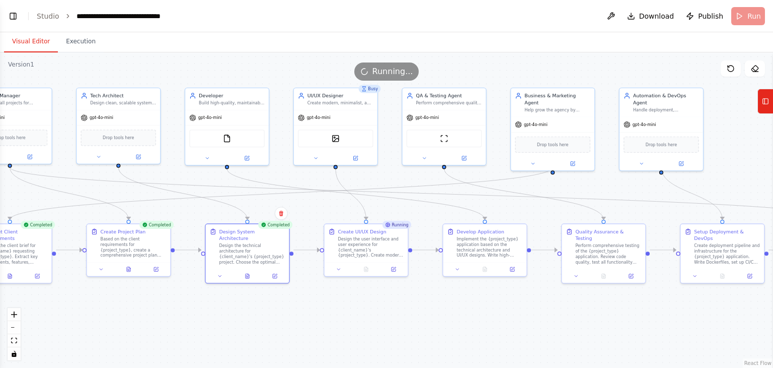
drag, startPoint x: 266, startPoint y: 249, endPoint x: 317, endPoint y: 178, distance: 88.0
click at [317, 178] on div ".deletable-edge-delete-btn { width: 20px; height: 20px; border: 0px solid #ffff…" at bounding box center [386, 209] width 773 height 315
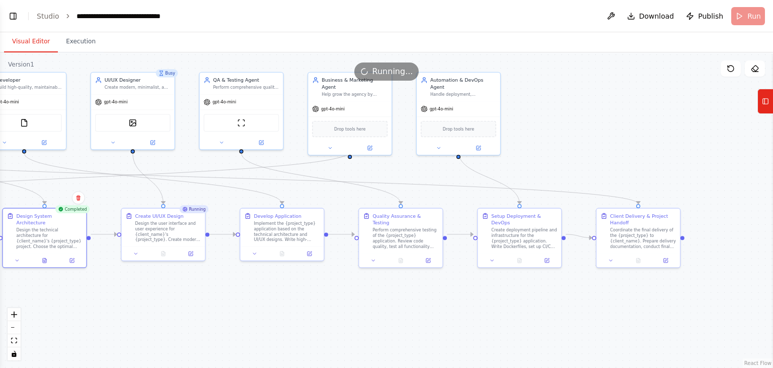
drag, startPoint x: 392, startPoint y: 177, endPoint x: 189, endPoint y: 162, distance: 203.5
click at [189, 162] on div ".deletable-edge-delete-btn { width: 20px; height: 20px; border: 0px solid #ffff…" at bounding box center [386, 209] width 773 height 315
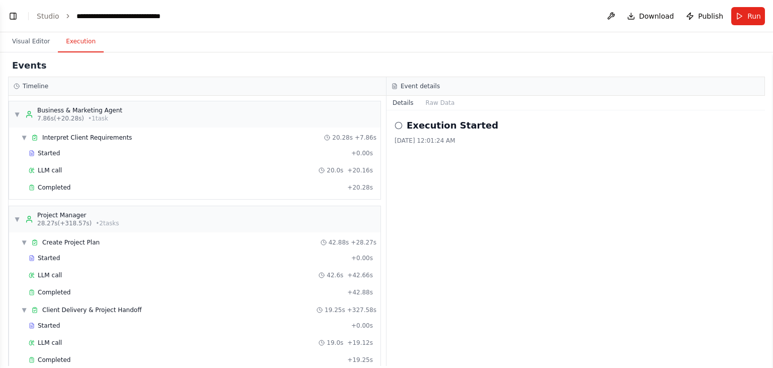
click at [84, 41] on button "Execution" at bounding box center [81, 41] width 46 height 21
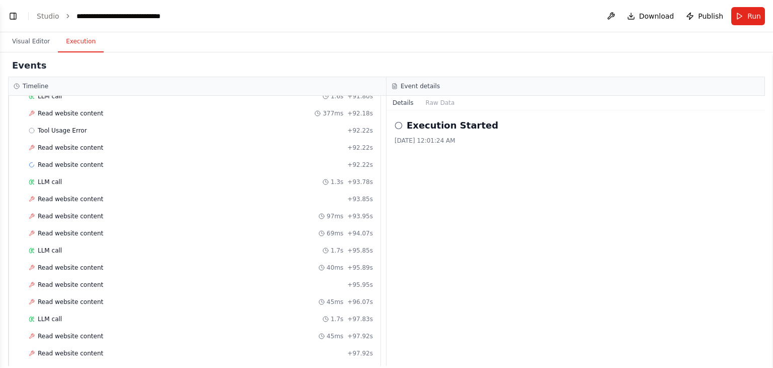
scroll to position [2395, 0]
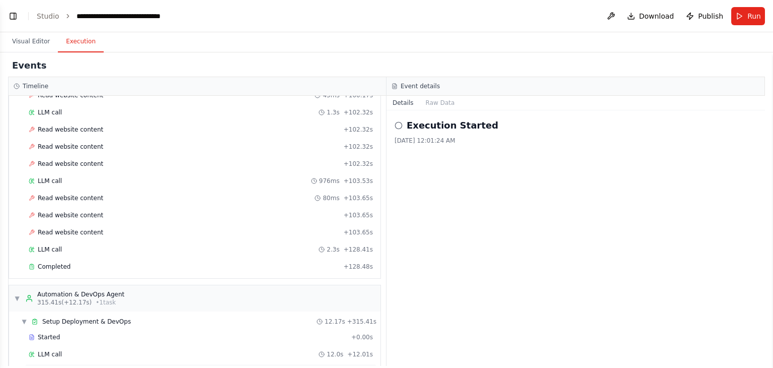
click at [53, 367] on span "Completed" at bounding box center [54, 371] width 33 height 8
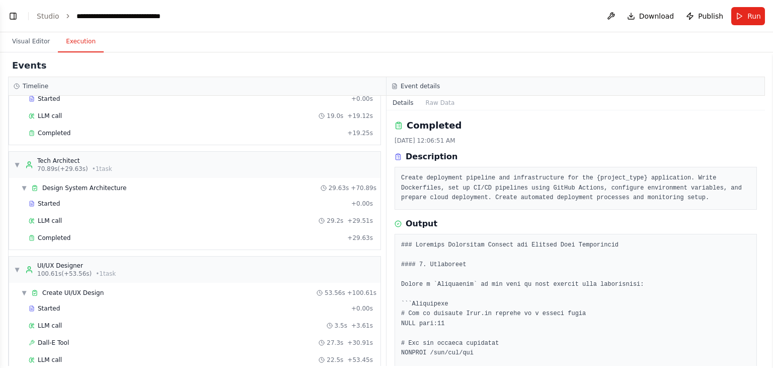
scroll to position [0, 0]
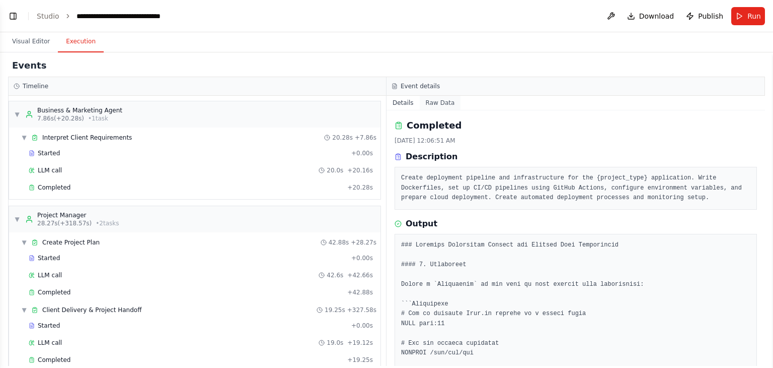
click at [447, 102] on button "Raw Data" at bounding box center [440, 103] width 41 height 14
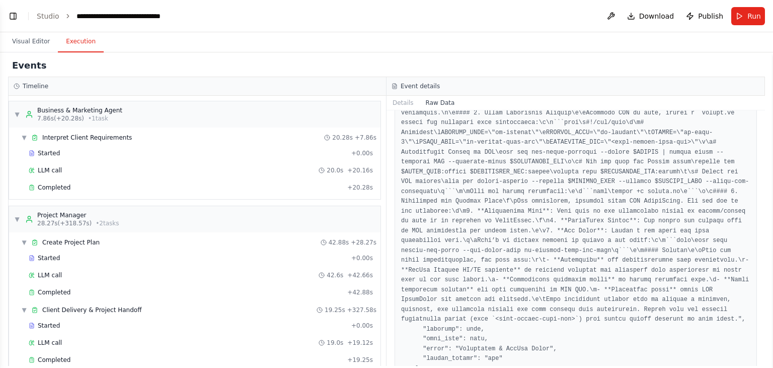
scroll to position [1276, 0]
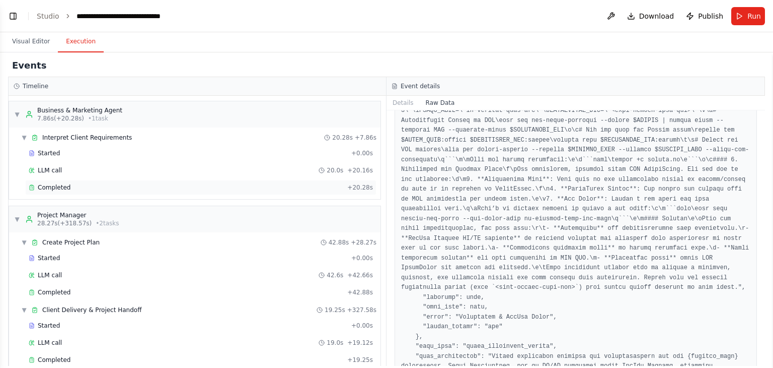
click at [77, 188] on div "Completed" at bounding box center [186, 187] width 315 height 8
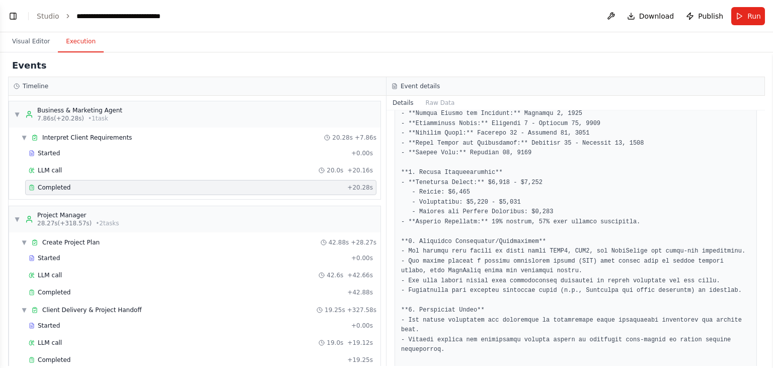
scroll to position [437, 0]
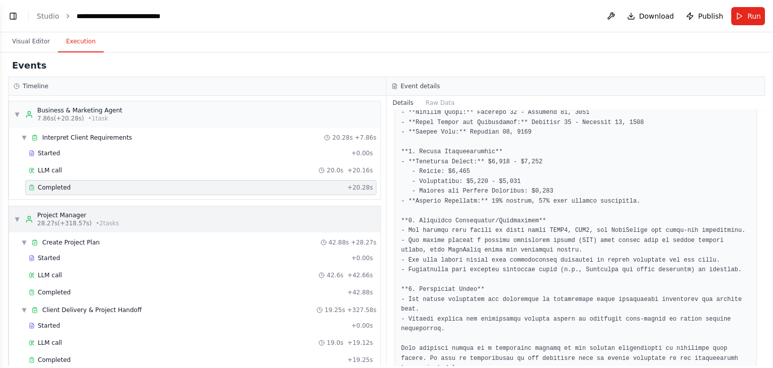
click at [177, 206] on div "▼ Project Manager 28.27s (+318.57s) • 2 task s" at bounding box center [195, 219] width 372 height 26
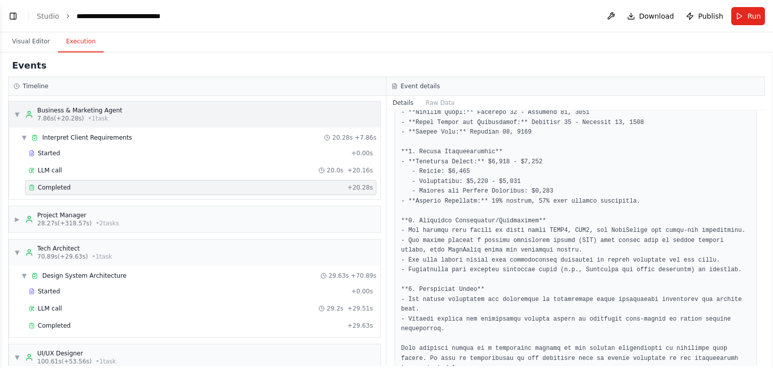
click at [69, 115] on span "7.86s (+20.28s)" at bounding box center [60, 118] width 47 height 8
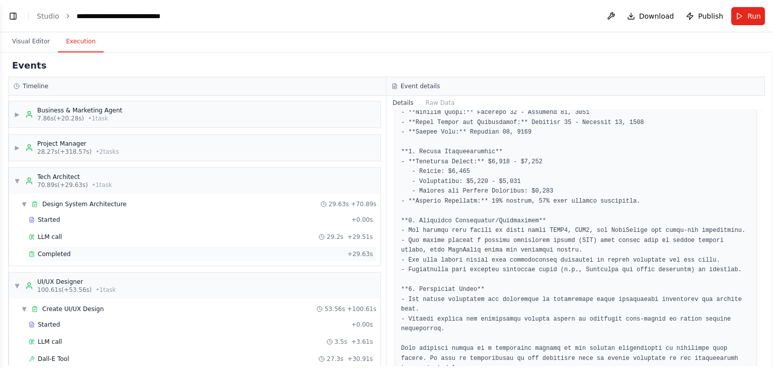
click at [169, 260] on div "Completed + 29.63s" at bounding box center [200, 253] width 351 height 15
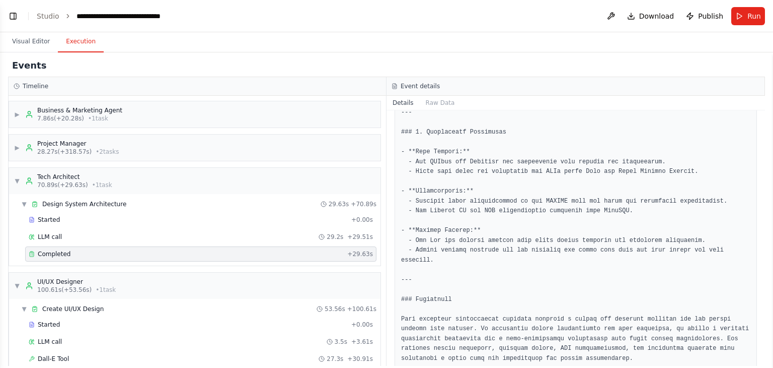
scroll to position [43, 0]
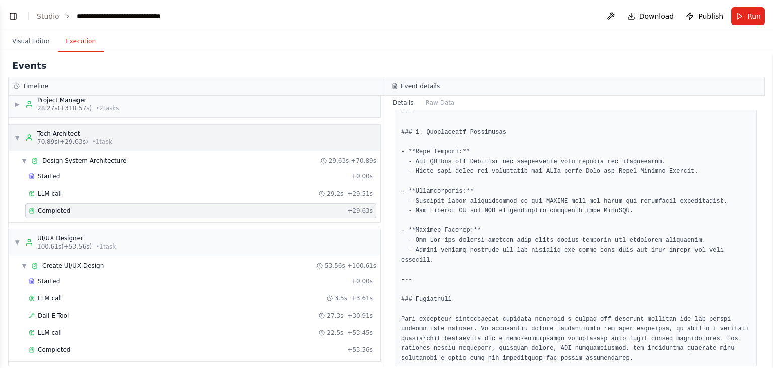
click at [15, 131] on div "▼ Tech Architect 70.89s (+29.63s) • 1 task" at bounding box center [63, 137] width 98 height 16
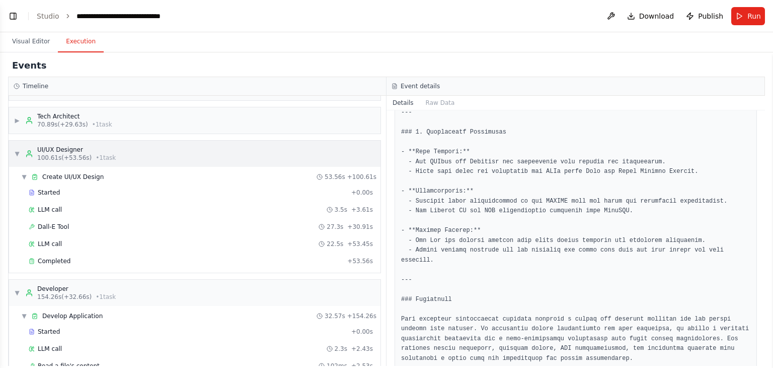
scroll to position [60, 0]
click at [54, 260] on span "Completed" at bounding box center [54, 261] width 33 height 8
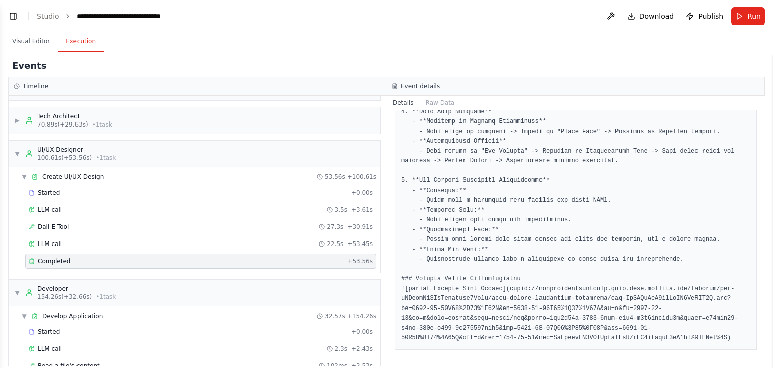
scroll to position [721, 0]
click at [30, 258] on icon at bounding box center [32, 261] width 6 height 6
click at [18, 154] on span "▼" at bounding box center [17, 154] width 6 height 8
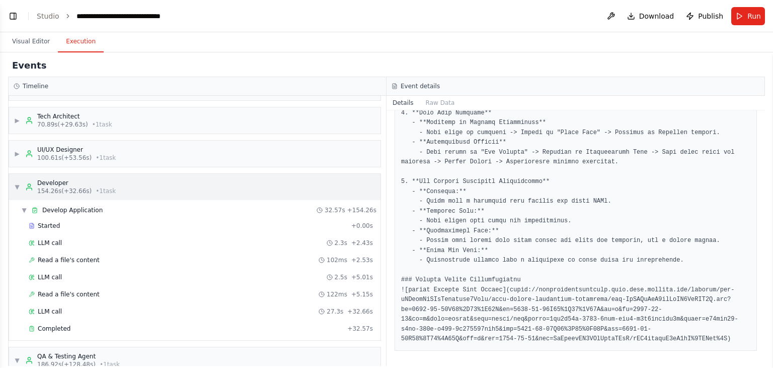
click at [16, 185] on span "▼" at bounding box center [17, 187] width 6 height 8
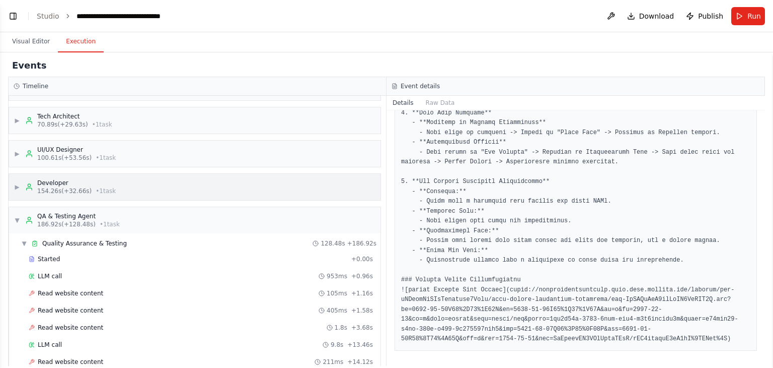
click at [16, 185] on span "▶" at bounding box center [17, 187] width 6 height 8
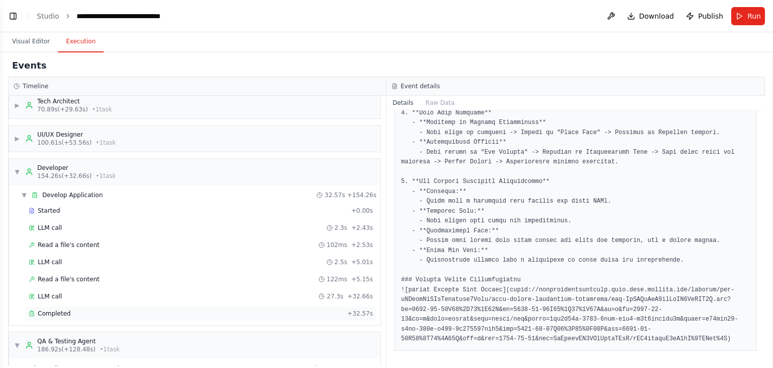
scroll to position [76, 0]
click at [41, 309] on span "Completed" at bounding box center [54, 313] width 33 height 8
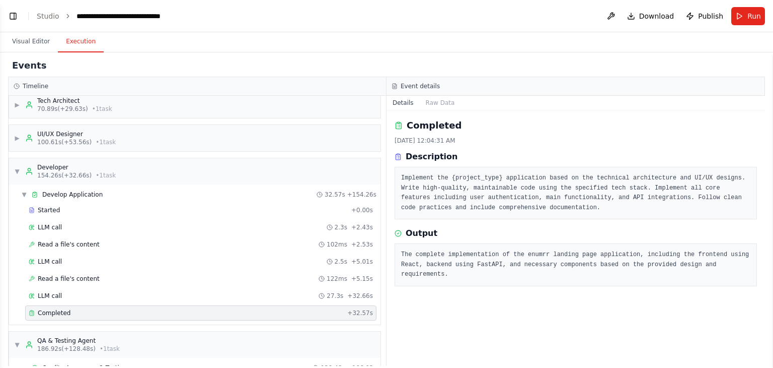
scroll to position [0, 0]
click at [16, 172] on span "▼" at bounding box center [17, 171] width 6 height 8
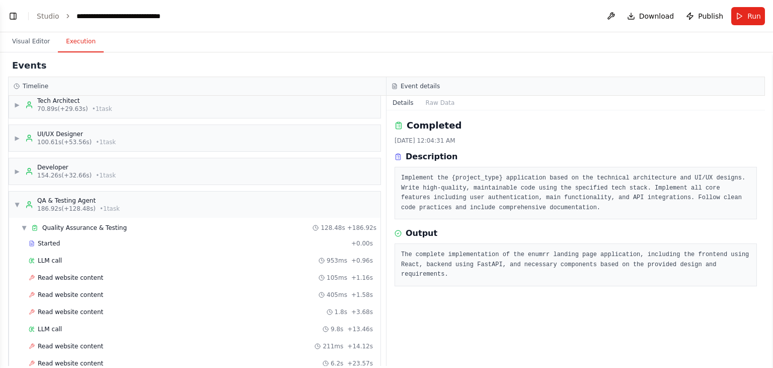
click at [21, 244] on div "Started + 0.00s" at bounding box center [197, 243] width 360 height 15
click at [44, 240] on span "Started" at bounding box center [49, 243] width 22 height 8
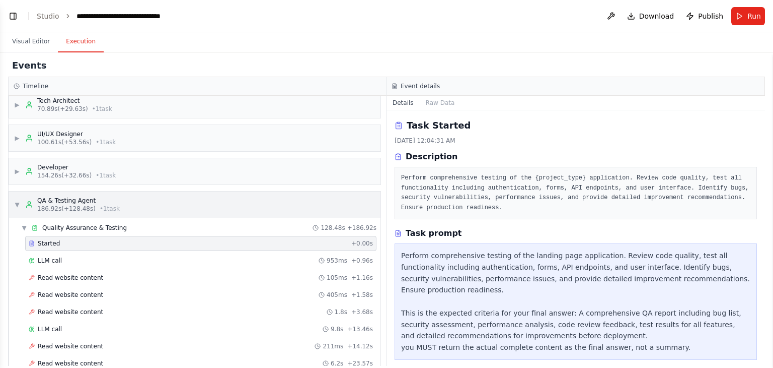
click at [15, 204] on span "▼" at bounding box center [17, 204] width 6 height 8
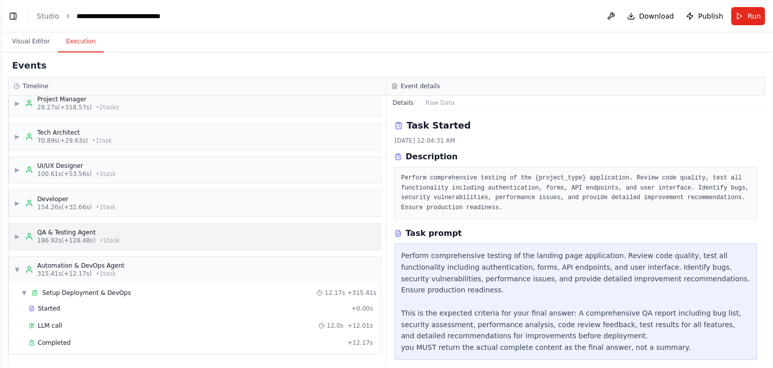
scroll to position [42, 0]
click at [24, 345] on div "Completed + 12.17s" at bounding box center [197, 344] width 360 height 15
click at [32, 343] on icon at bounding box center [32, 344] width 6 height 6
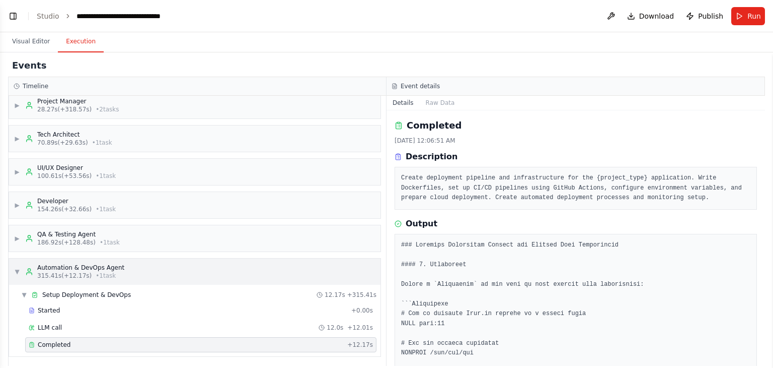
click at [13, 269] on div "▼ Automation & DevOps Agent 315.41s (+12.17s) • 1 task" at bounding box center [195, 271] width 372 height 26
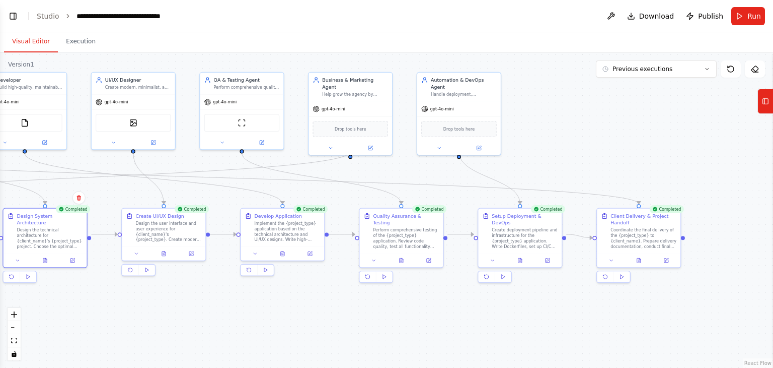
click at [25, 39] on button "Visual Editor" at bounding box center [31, 41] width 54 height 21
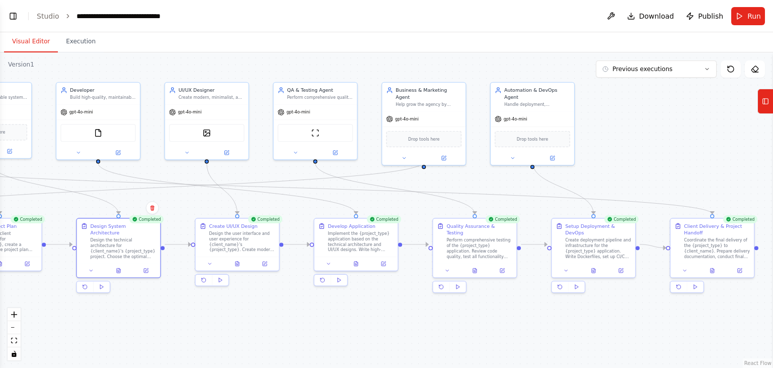
drag, startPoint x: 186, startPoint y: 337, endPoint x: 310, endPoint y: 345, distance: 124.7
click at [310, 345] on div ".deletable-edge-delete-btn { width: 20px; height: 20px; border: 0px solid #ffff…" at bounding box center [386, 209] width 773 height 315
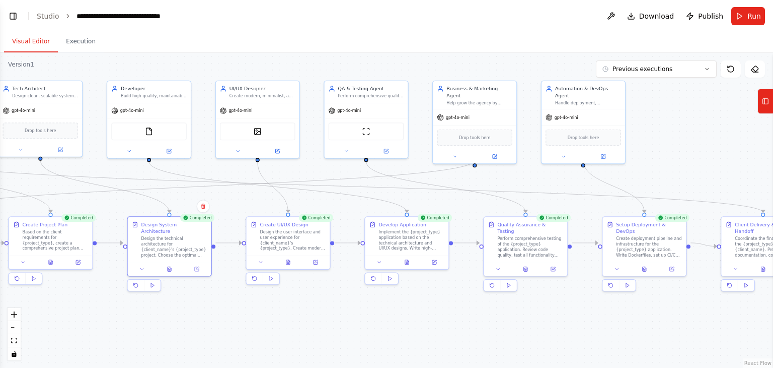
click at [9, 8] on header "**********" at bounding box center [386, 16] width 773 height 32
click at [11, 13] on button "Toggle Left Sidebar" at bounding box center [13, 16] width 14 height 14
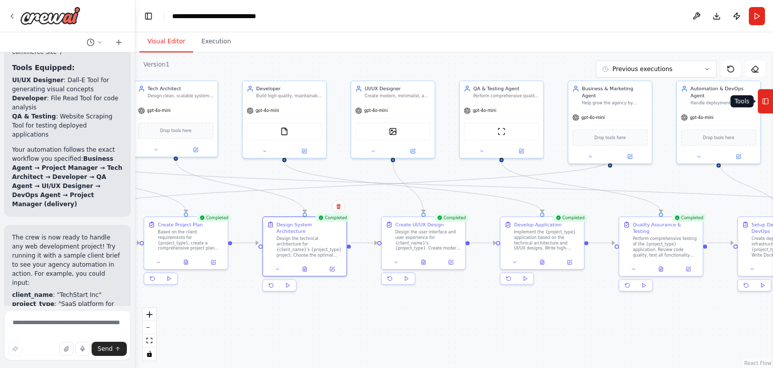
click at [769, 99] on button "Tools" at bounding box center [766, 101] width 16 height 25
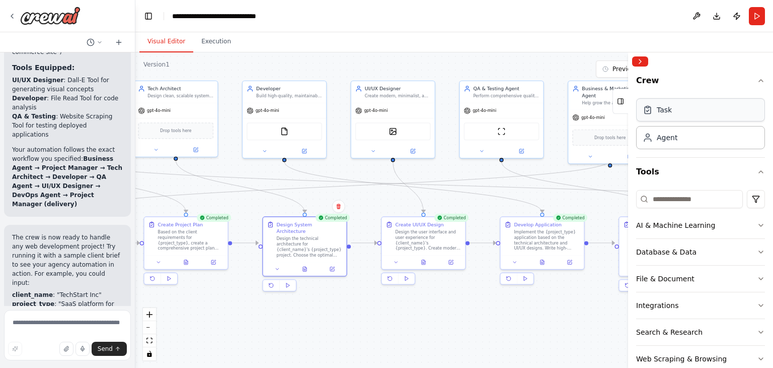
click at [697, 111] on div "Task" at bounding box center [700, 109] width 129 height 23
click at [669, 105] on div "Task" at bounding box center [664, 110] width 15 height 10
click at [717, 16] on button "Download" at bounding box center [717, 16] width 16 height 18
